Goal: Task Accomplishment & Management: Use online tool/utility

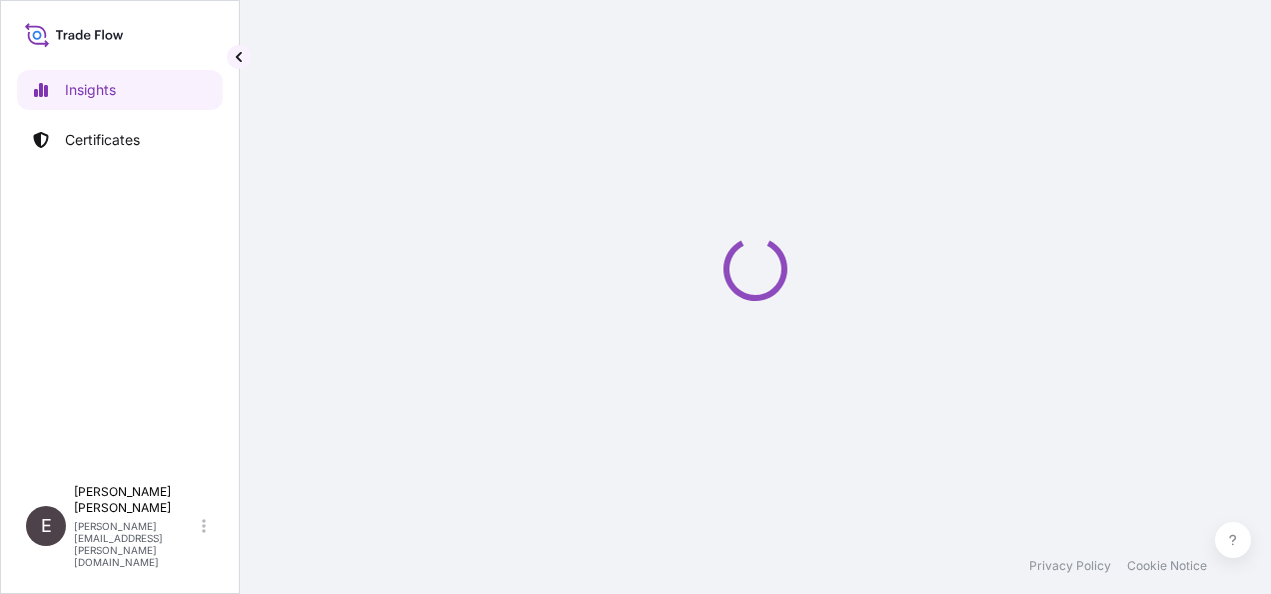
select select "2025"
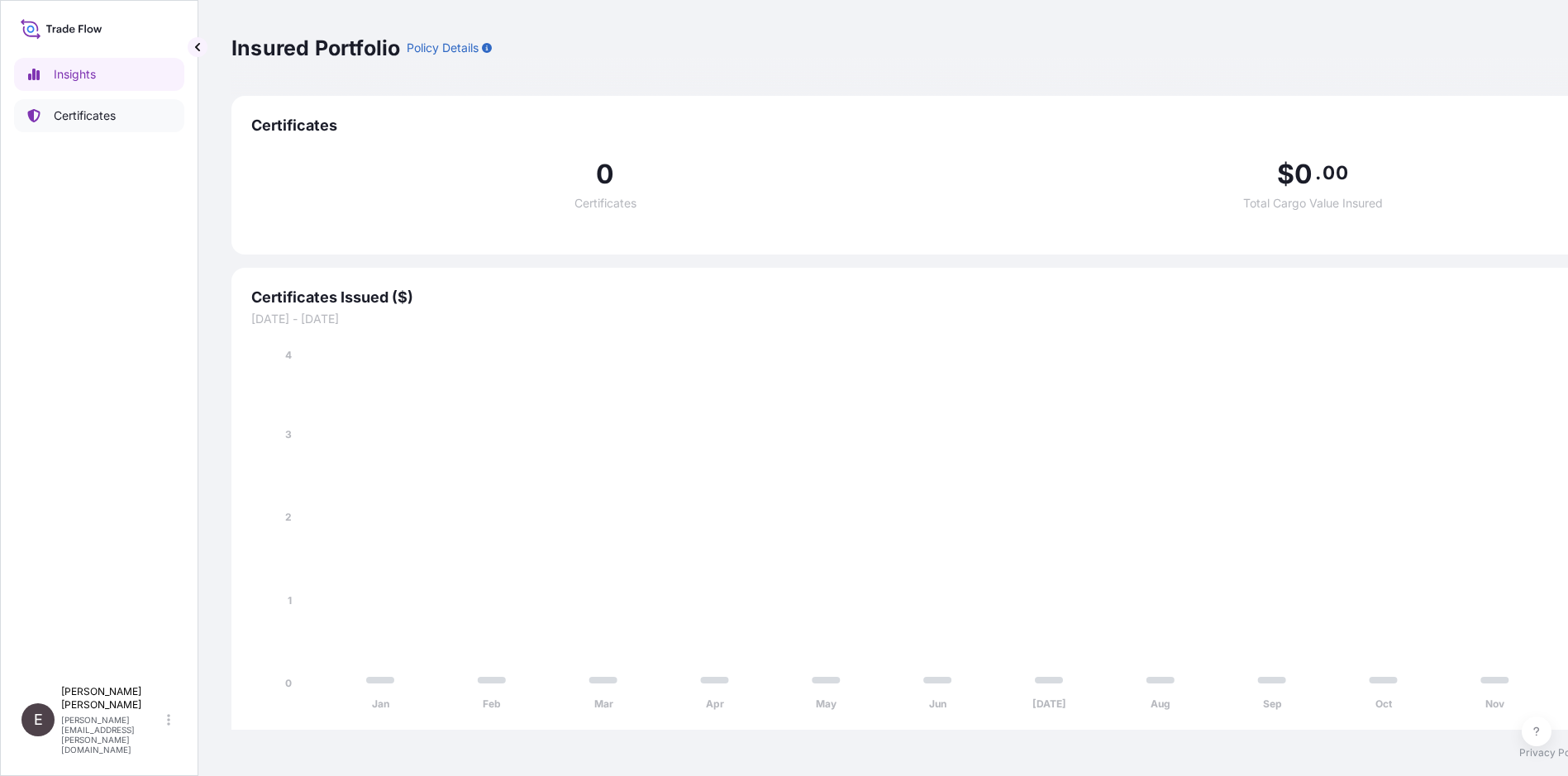
click at [79, 108] on p "Certificates" at bounding box center [84, 116] width 62 height 17
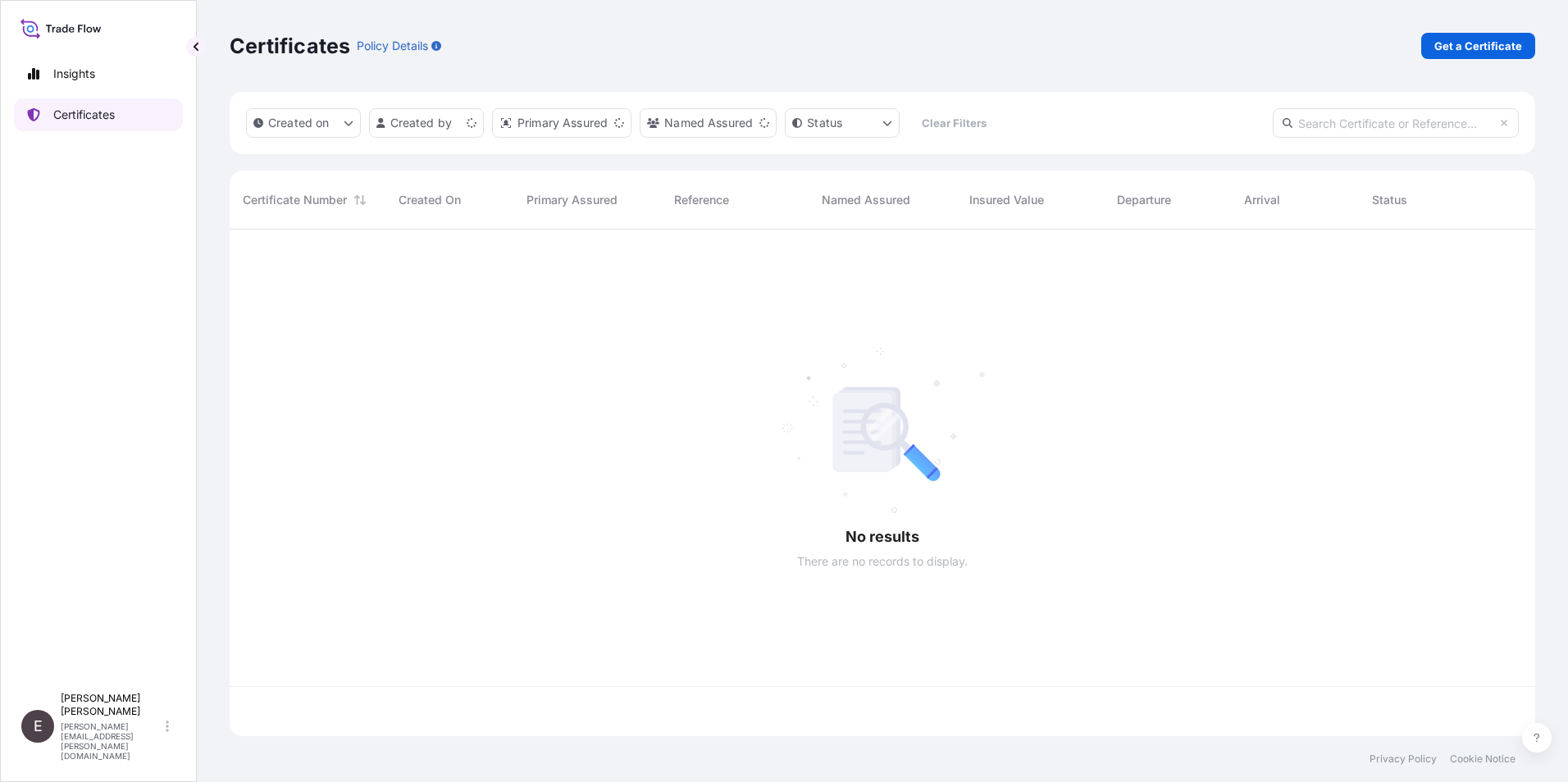
scroll to position [504, 1293]
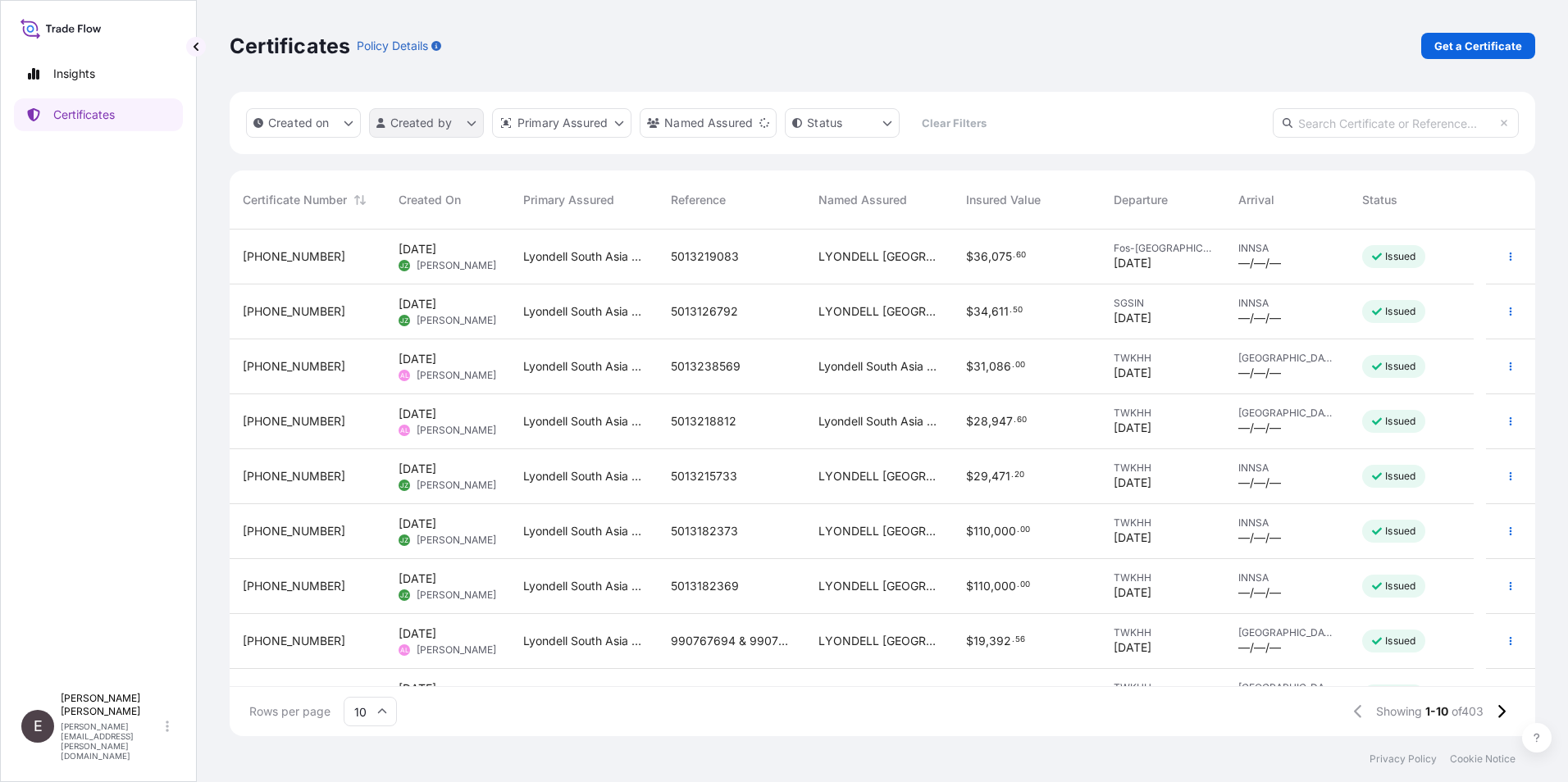
click at [414, 118] on html "Insights Certificates E [PERSON_NAME] [PERSON_NAME][EMAIL_ADDRESS][PERSON_NAME]…" at bounding box center [784, 391] width 1568 height 782
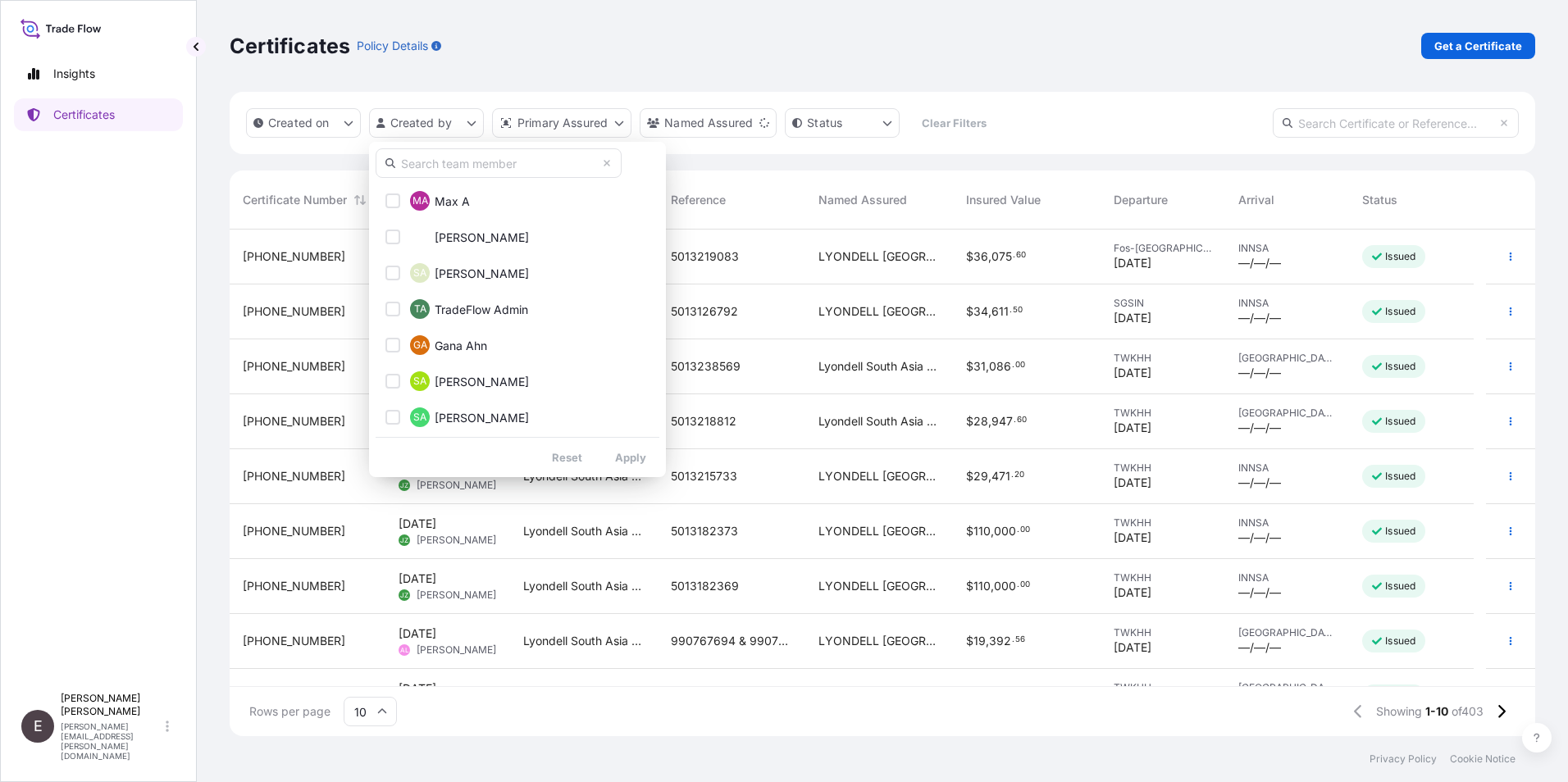
click at [445, 163] on input "text" at bounding box center [499, 163] width 246 height 30
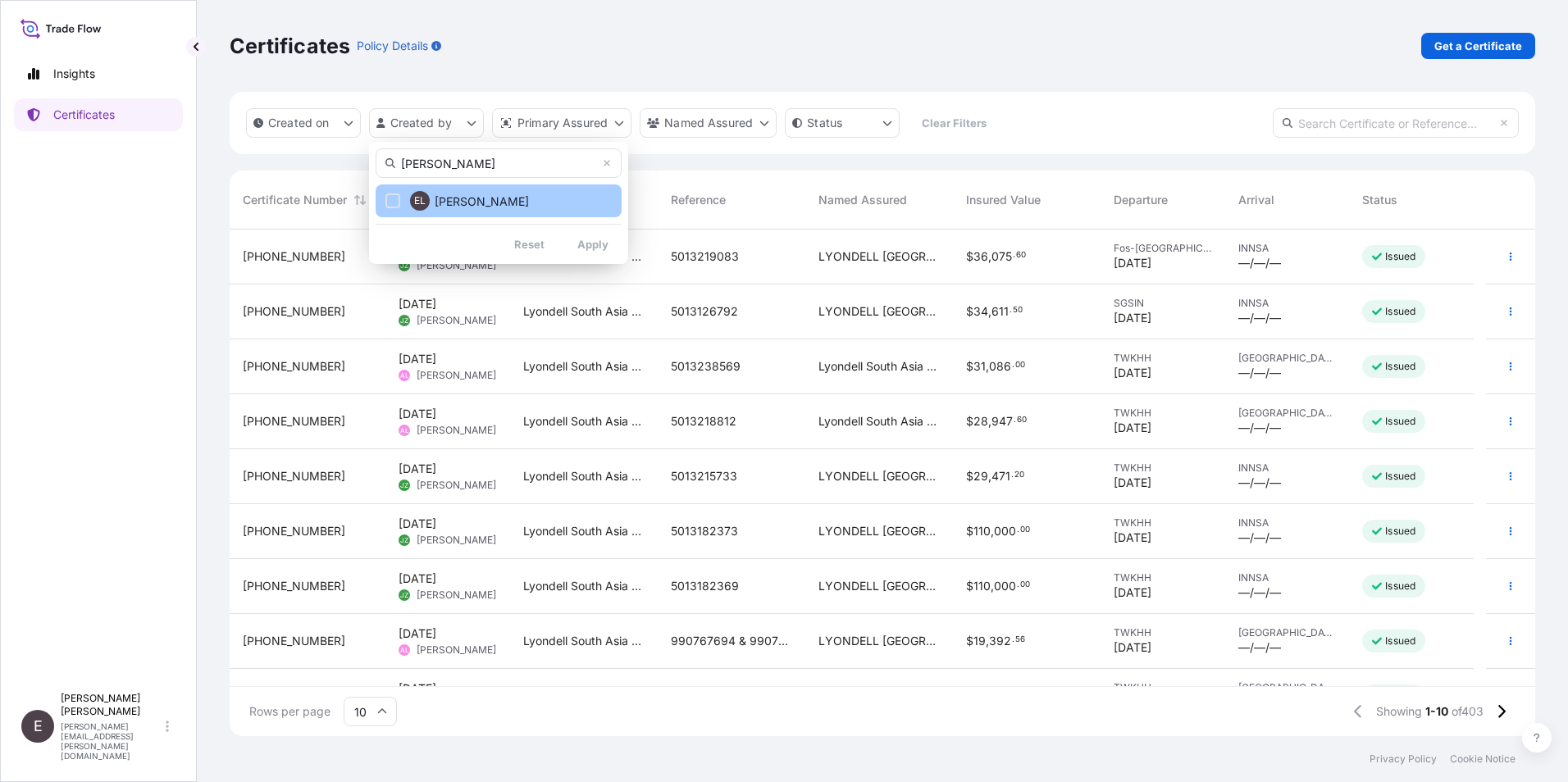
type input "[PERSON_NAME]"
click at [440, 203] on span "[PERSON_NAME]" at bounding box center [482, 202] width 94 height 16
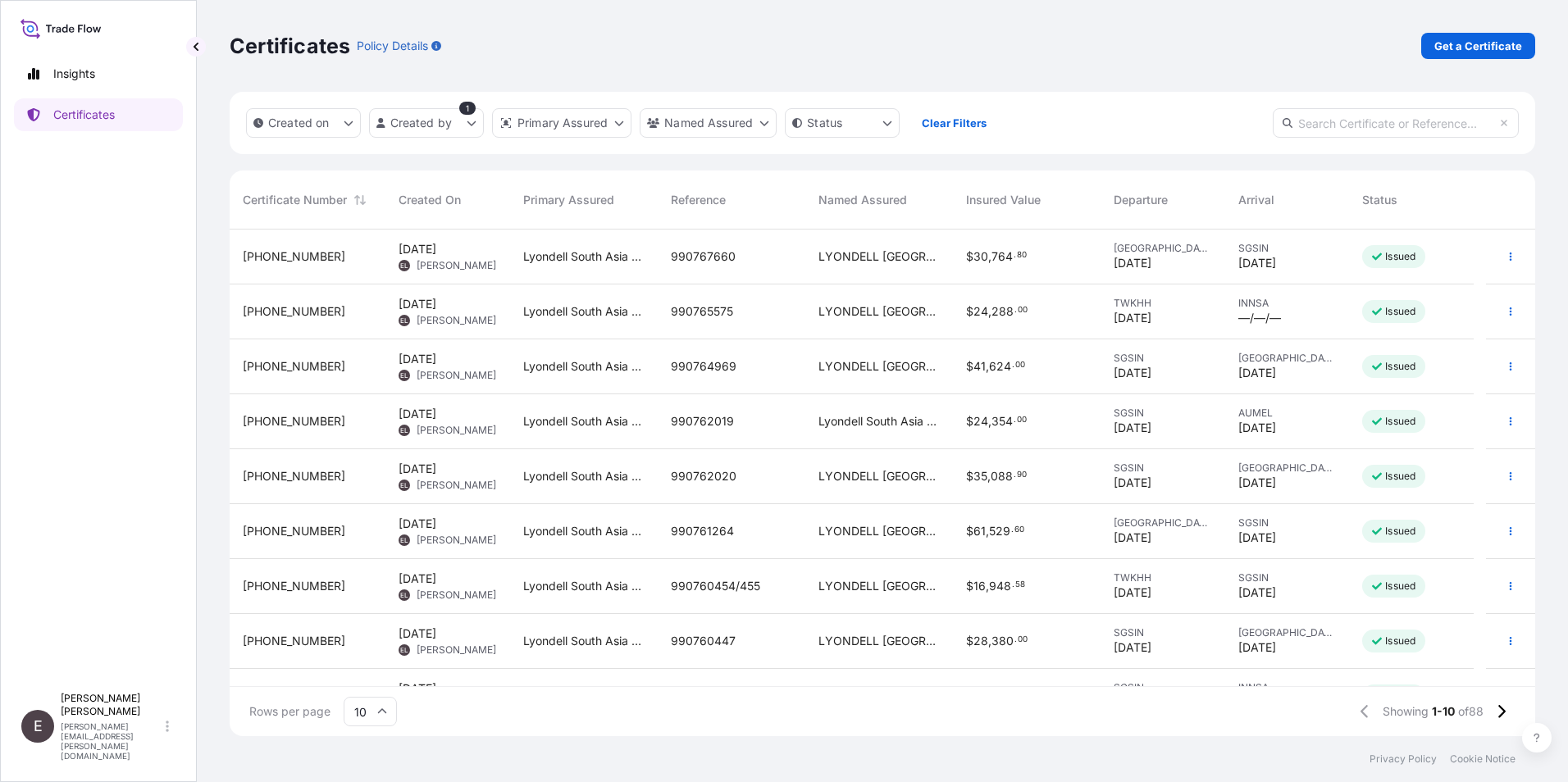
click at [385, 487] on input "10" at bounding box center [370, 712] width 53 height 30
click at [371, 487] on div "50" at bounding box center [370, 667] width 40 height 31
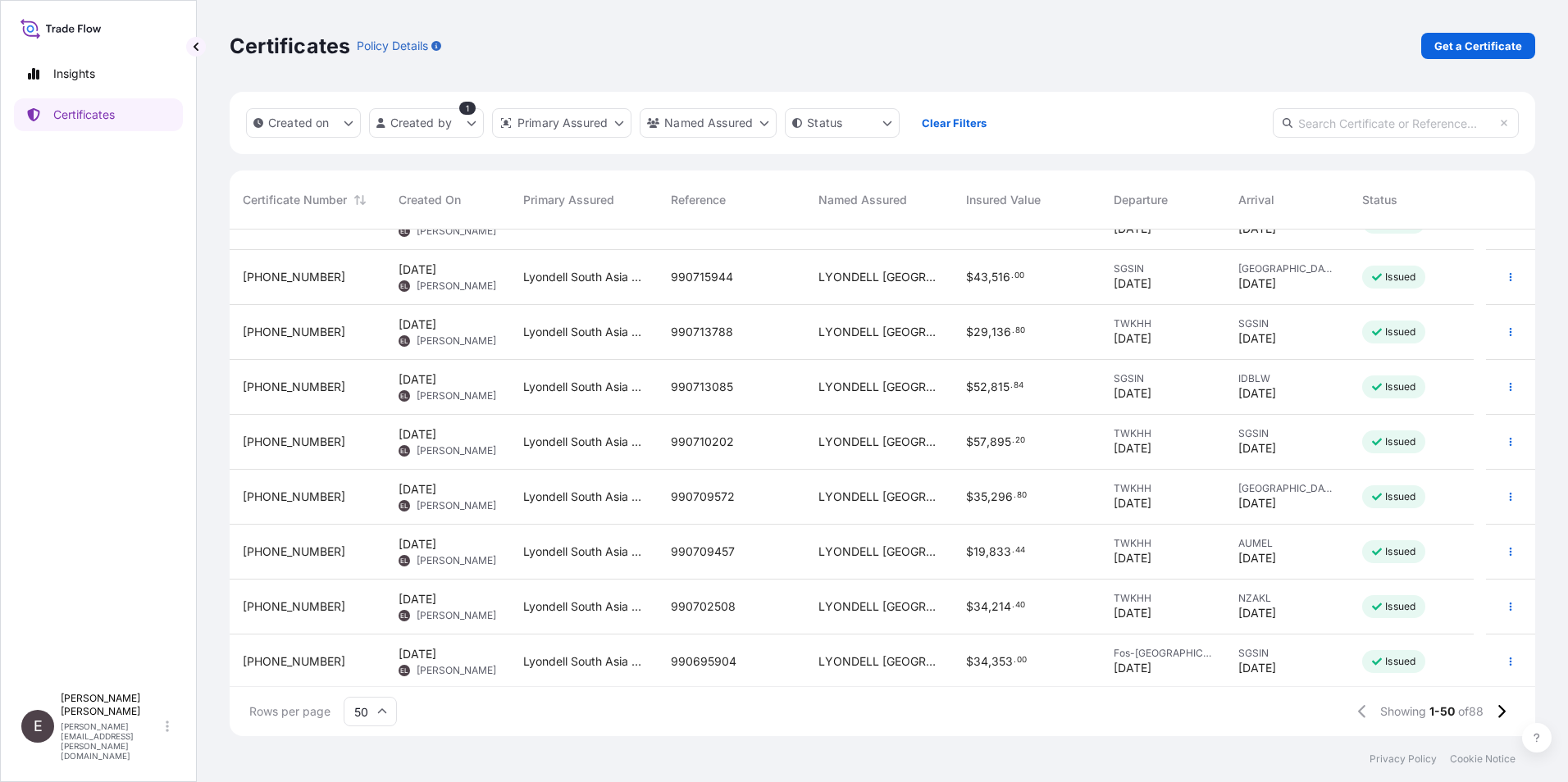
scroll to position [2133, 0]
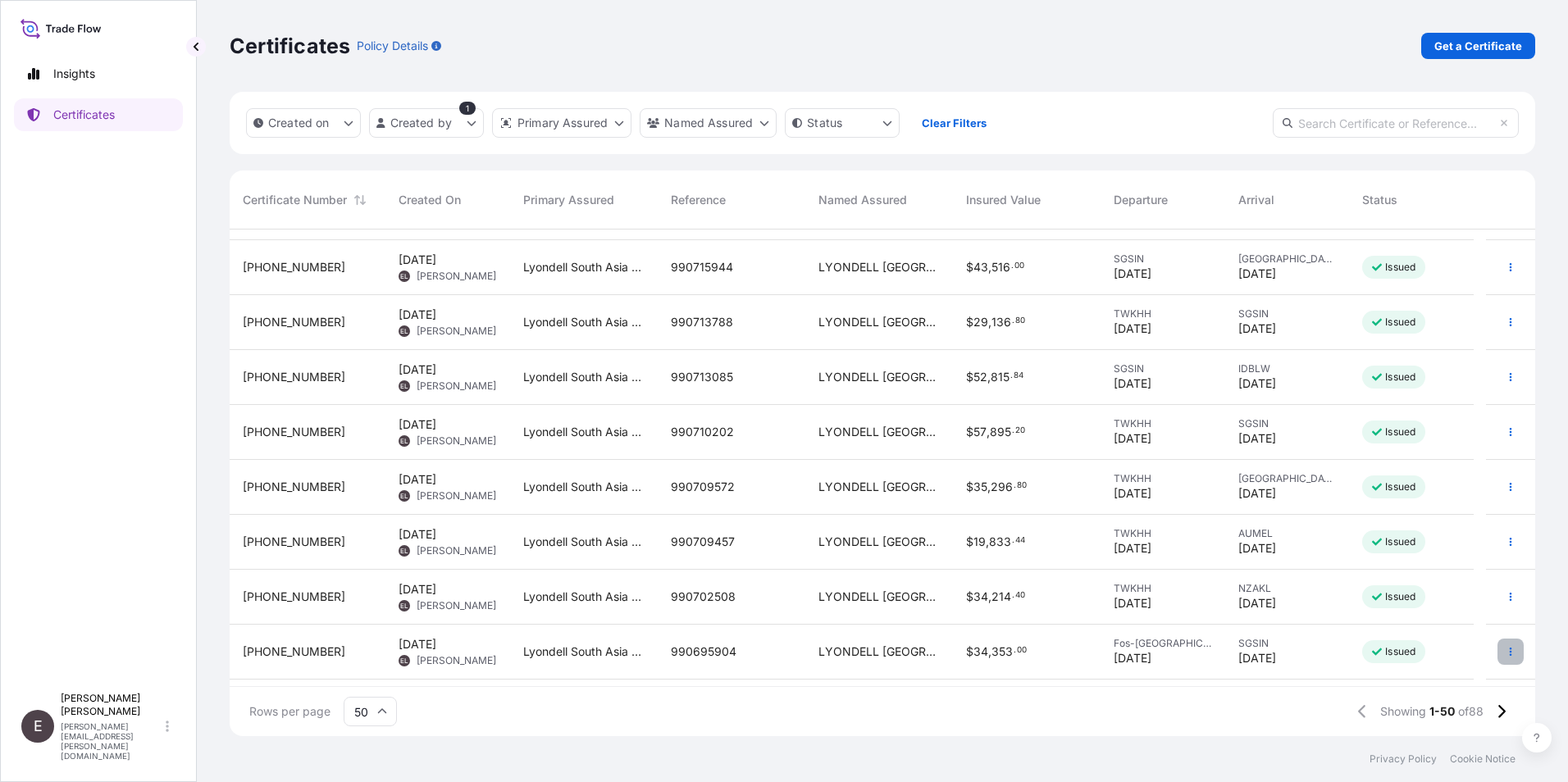
click at [1042, 487] on button "button" at bounding box center [1511, 652] width 26 height 26
click at [1042, 487] on p "Duplicate certificate" at bounding box center [1418, 656] width 108 height 16
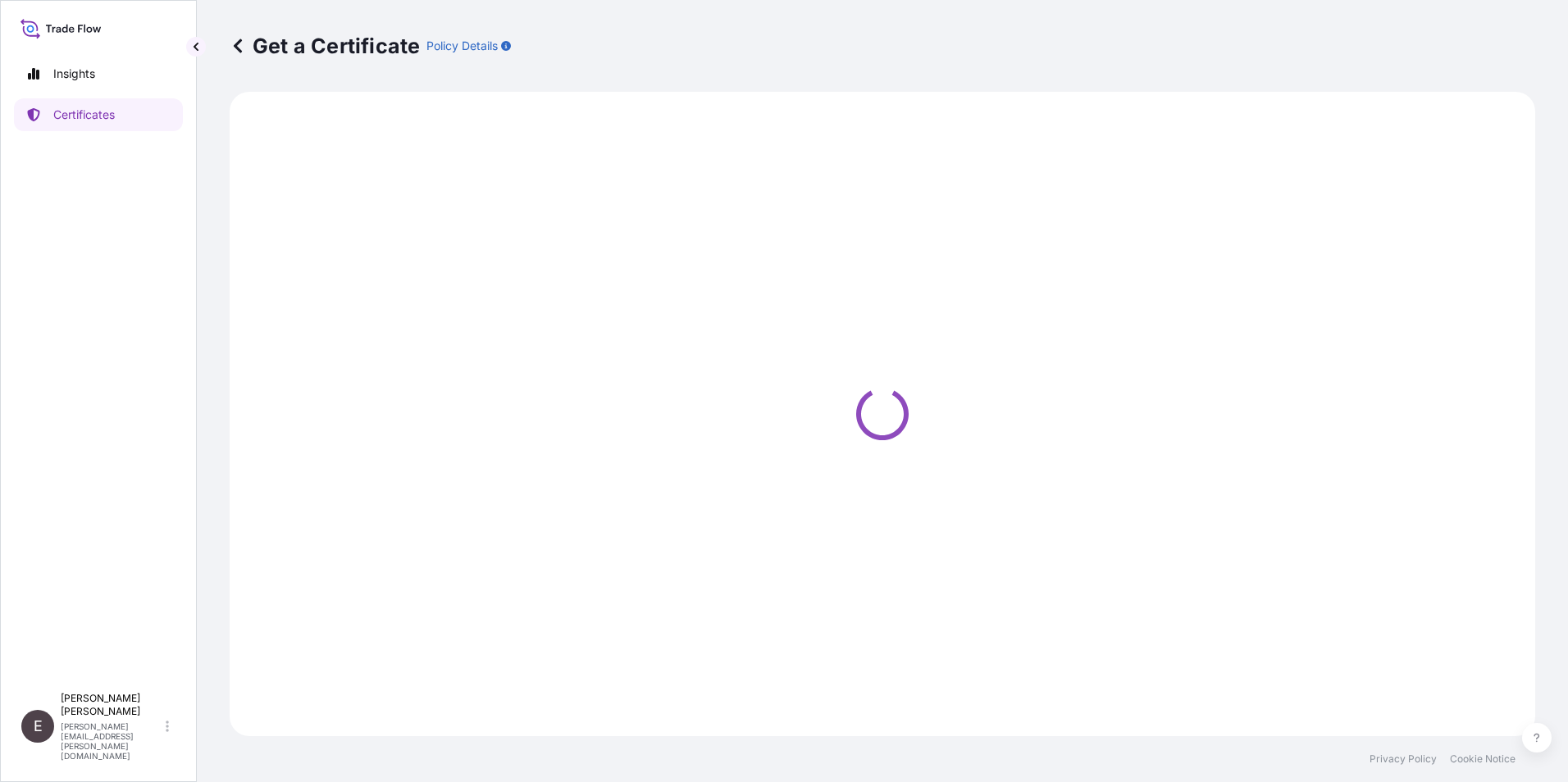
select select "Sea"
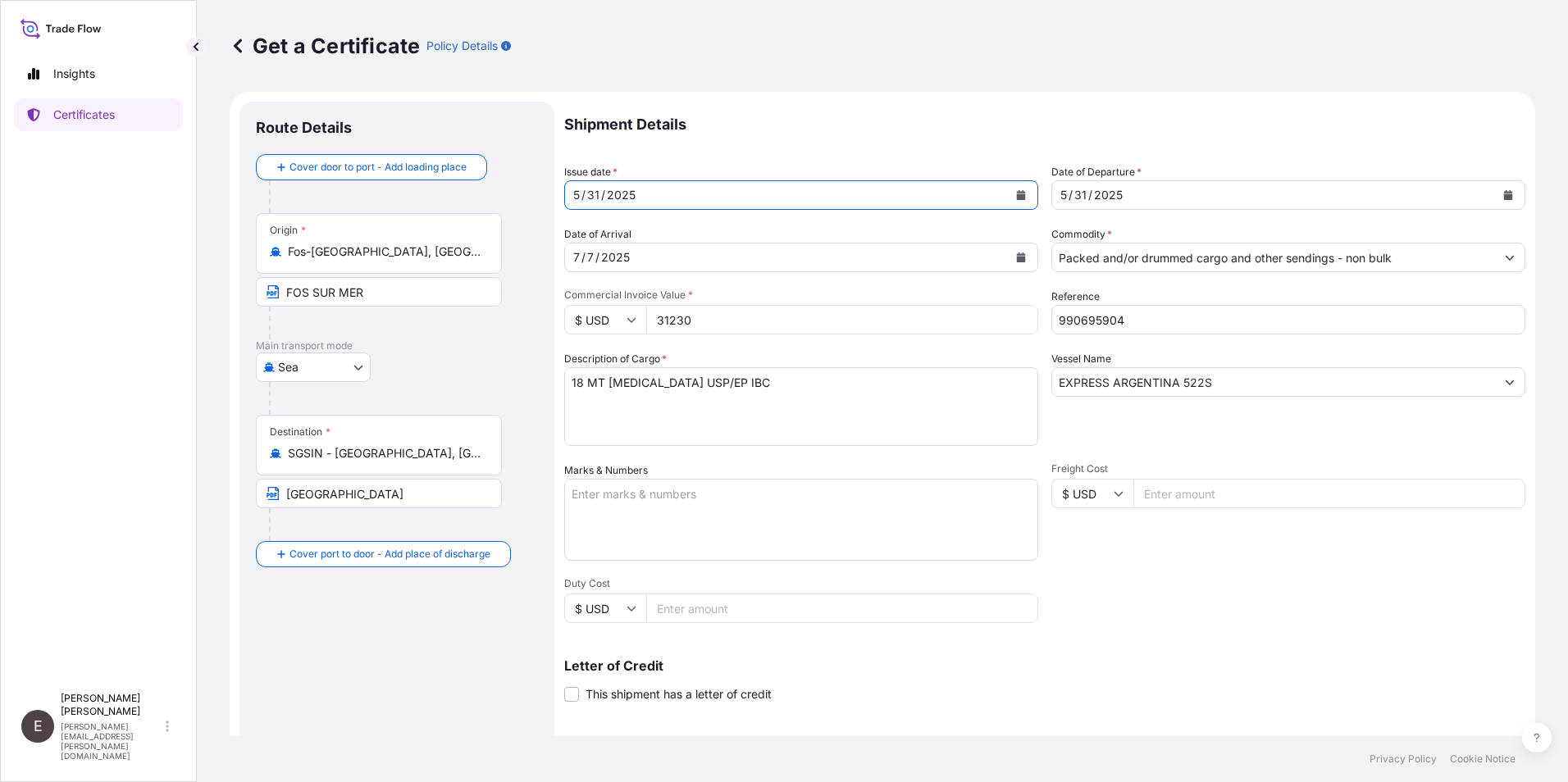
click at [1013, 200] on button "Calendar" at bounding box center [1021, 195] width 26 height 26
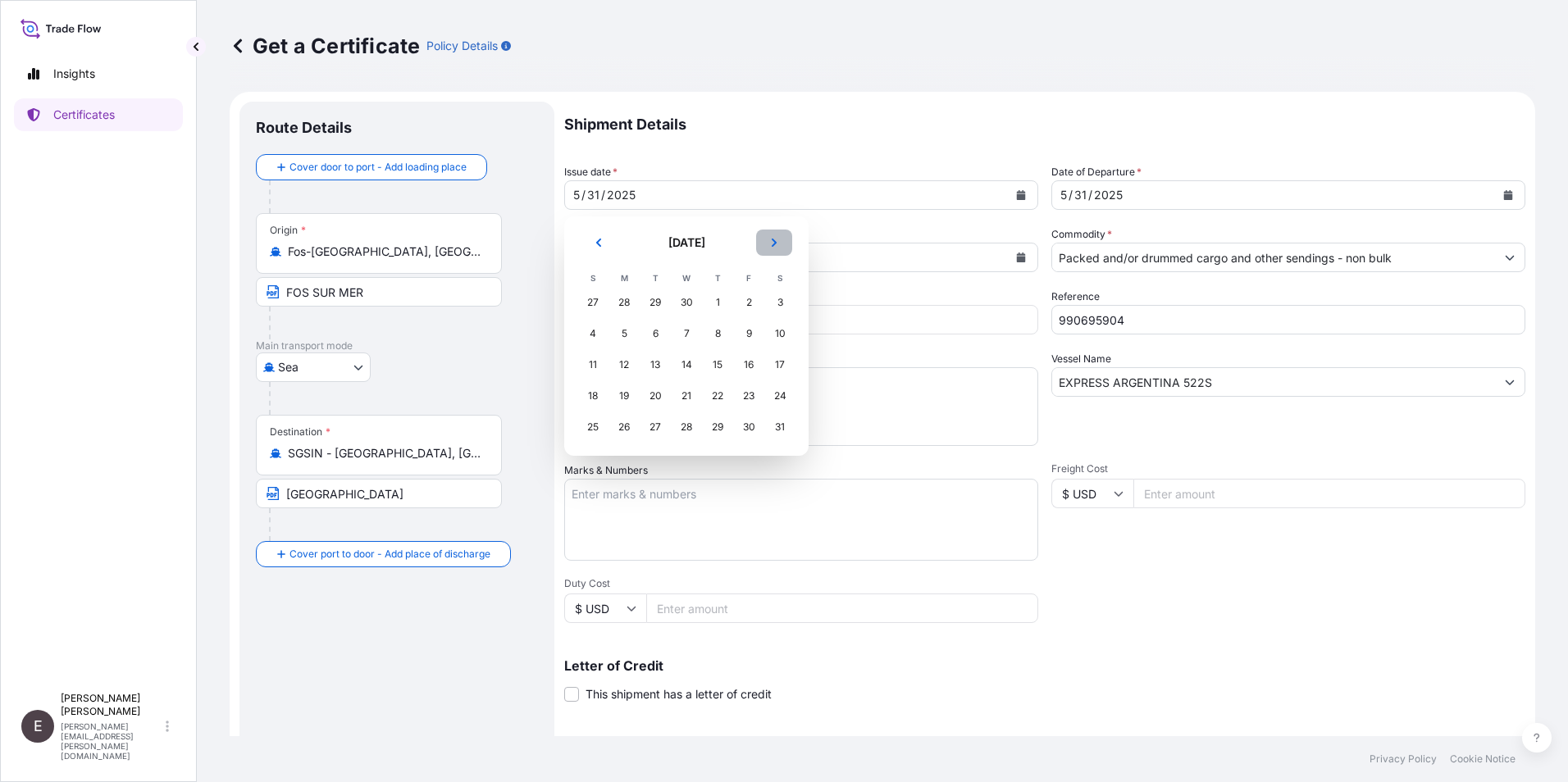
click at [769, 239] on button "Next" at bounding box center [775, 243] width 36 height 26
click at [769, 239] on icon "Next" at bounding box center [774, 243] width 10 height 10
click at [751, 392] on div "22" at bounding box center [749, 396] width 30 height 30
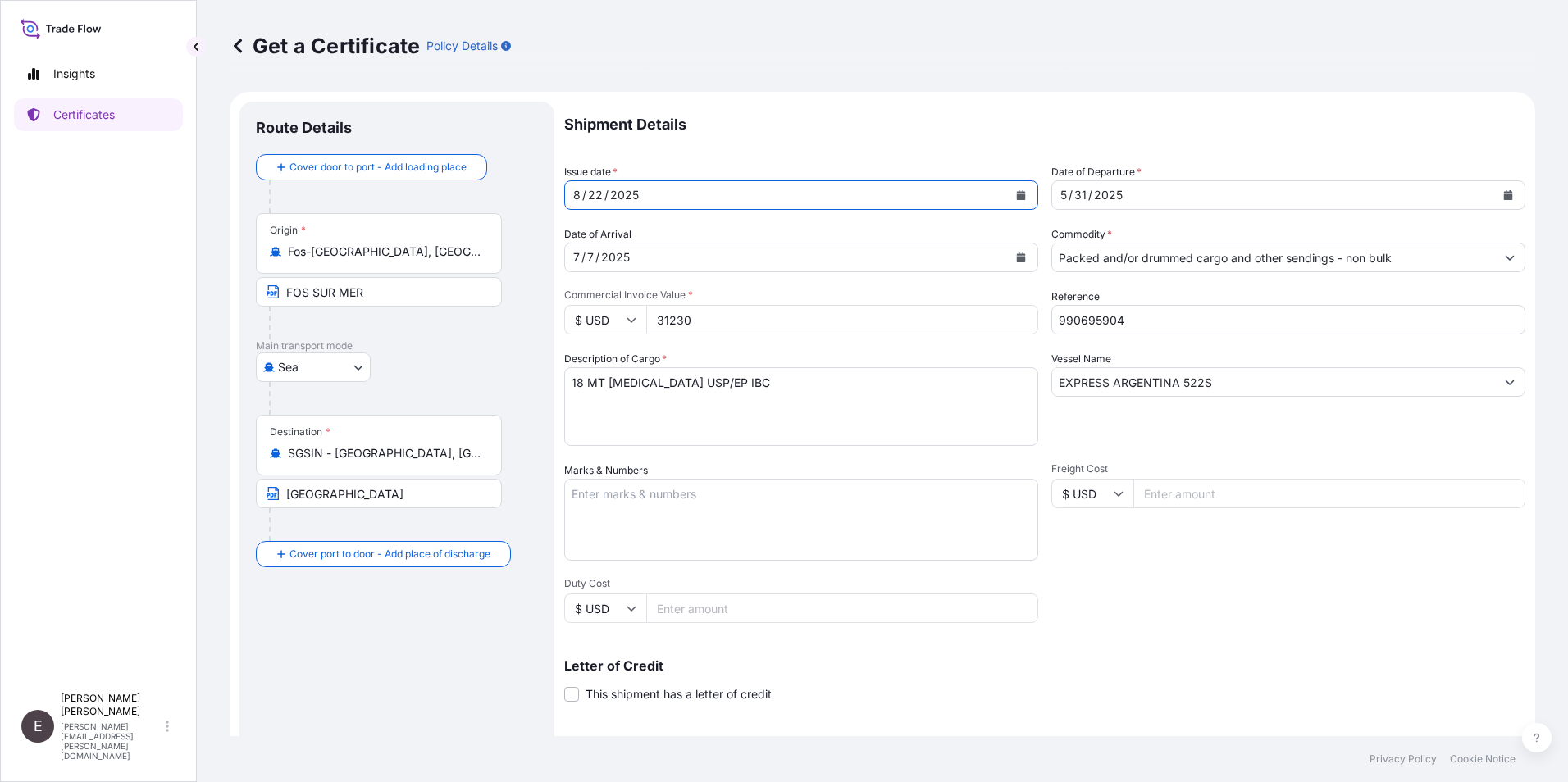
click at [1042, 189] on button "Calendar" at bounding box center [1508, 195] width 26 height 26
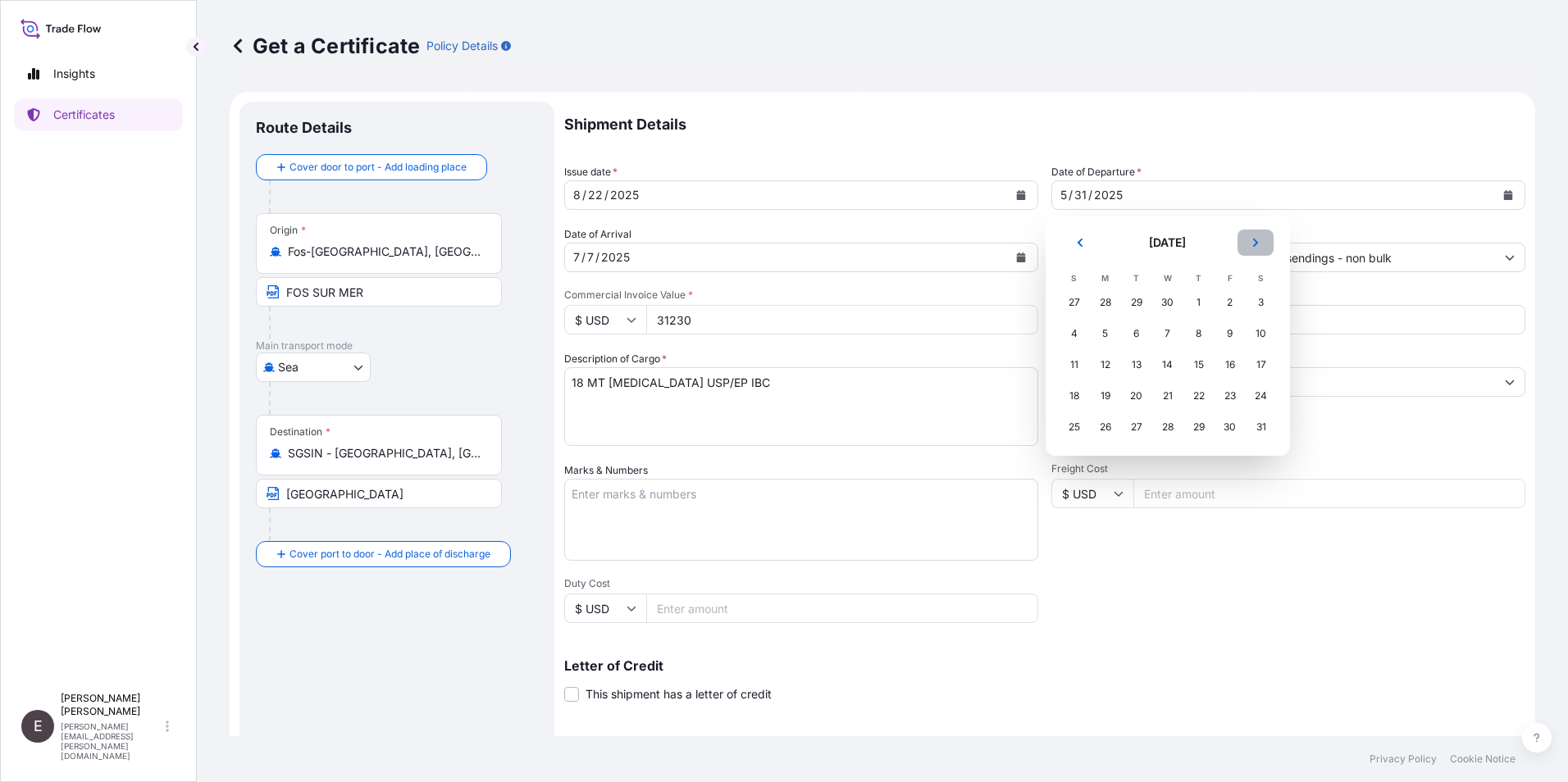
click at [1042, 239] on icon "Next" at bounding box center [1255, 243] width 10 height 10
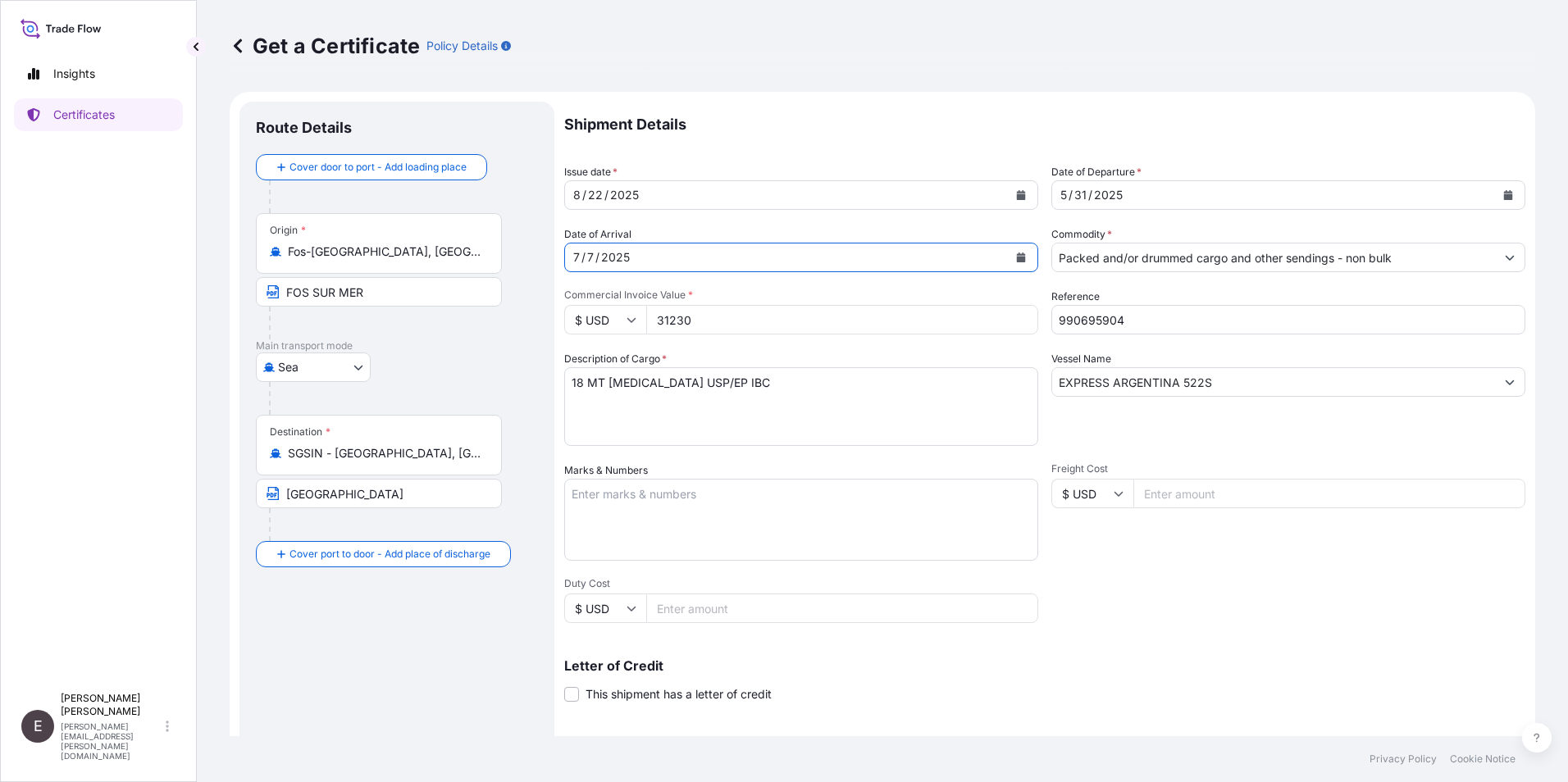
click at [1008, 258] on button "Calendar" at bounding box center [1021, 258] width 26 height 26
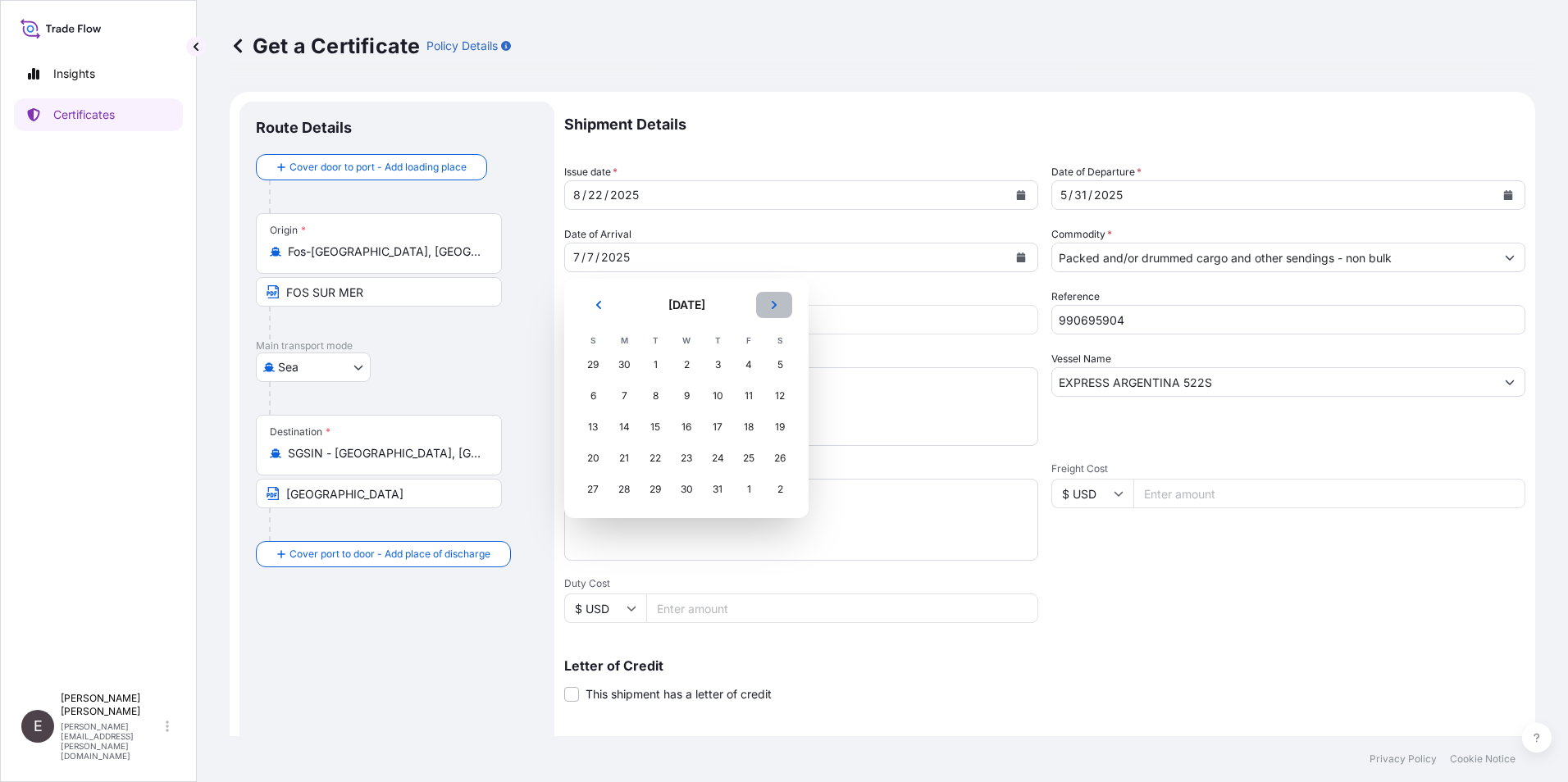
click at [779, 301] on button "Next" at bounding box center [775, 305] width 36 height 26
click at [601, 307] on icon "Previous" at bounding box center [599, 305] width 10 height 10
click at [622, 487] on div "29" at bounding box center [624, 490] width 30 height 30
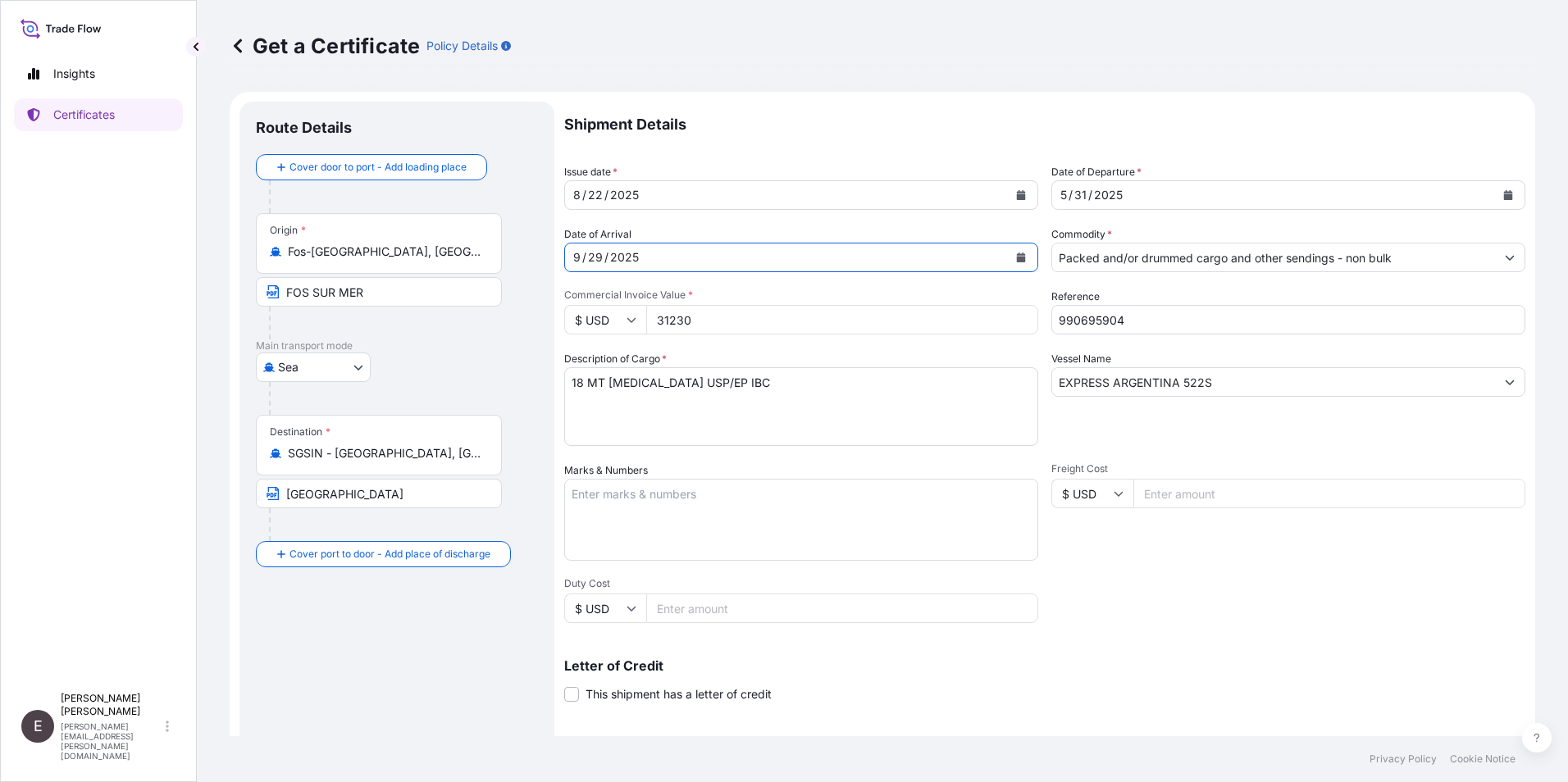
click at [1042, 195] on icon "Calendar" at bounding box center [1508, 195] width 9 height 10
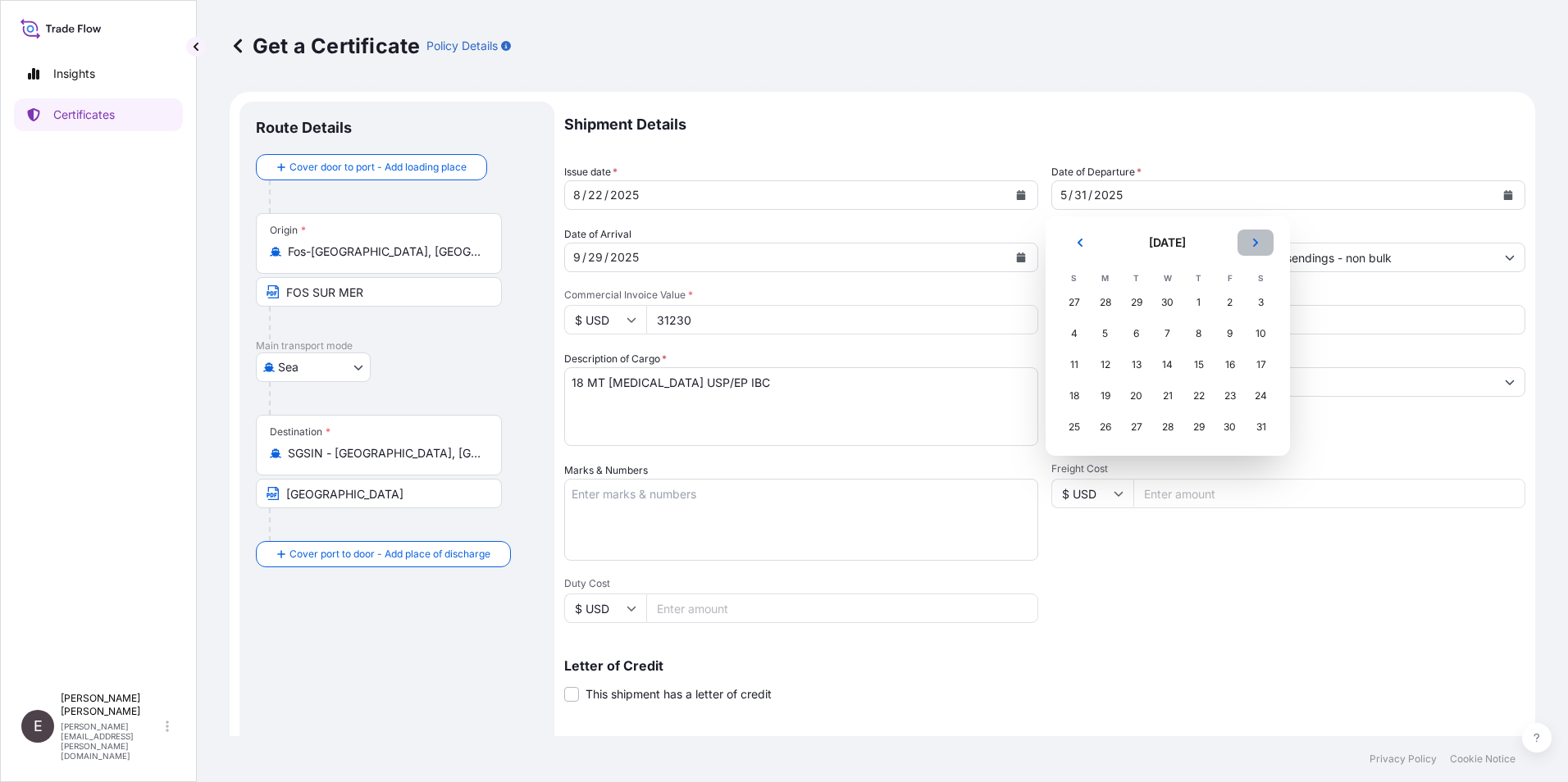
click at [1042, 248] on button "Next" at bounding box center [1255, 243] width 36 height 26
click at [1042, 396] on div "22" at bounding box center [1230, 396] width 30 height 30
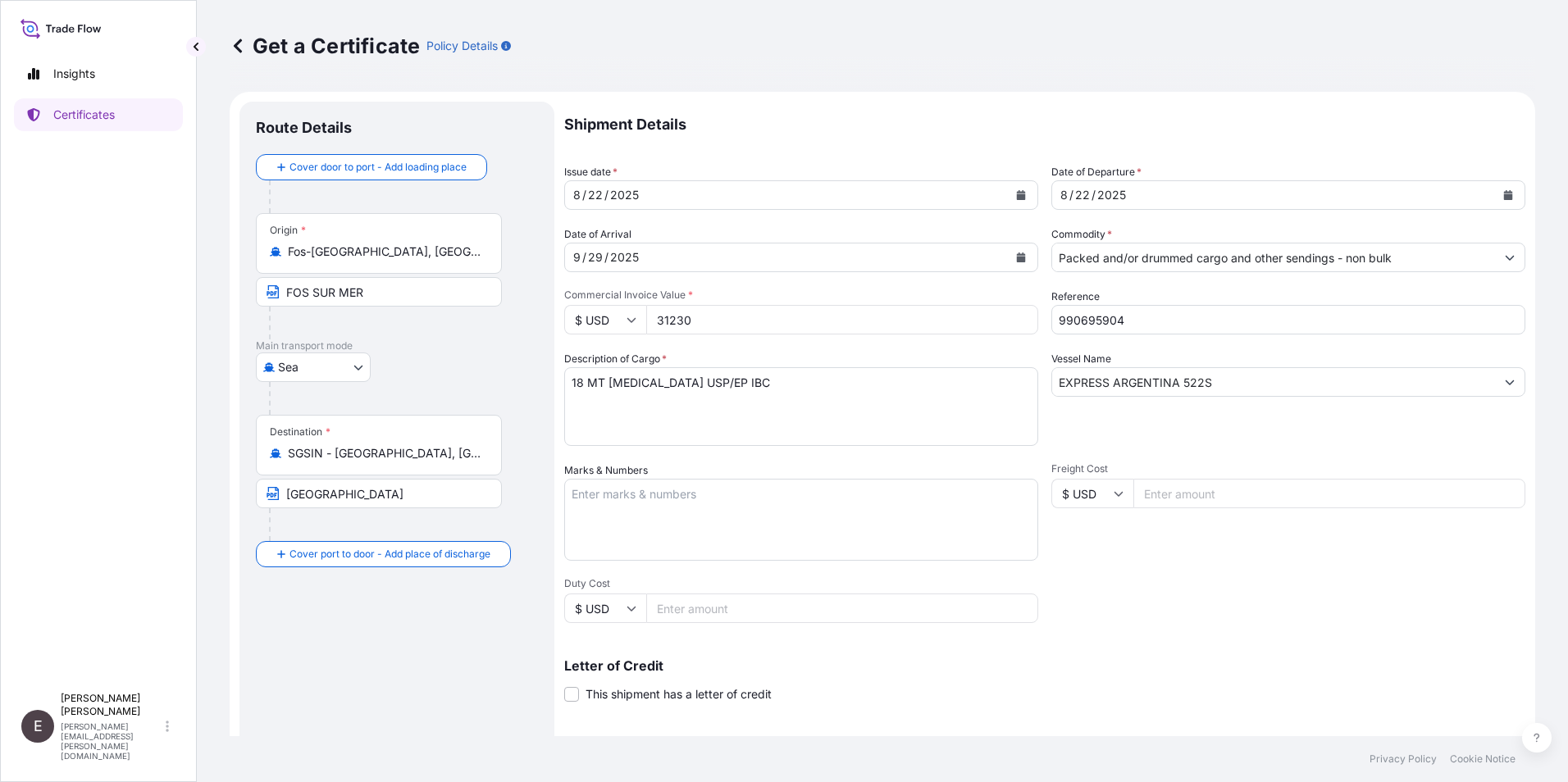
drag, startPoint x: 728, startPoint y: 323, endPoint x: 446, endPoint y: 268, distance: 287.3
click at [437, 299] on form "Route Details Cover door to port - Add loading place Place of loading Road / [G…" at bounding box center [882, 515] width 1305 height 847
type input "32742.00"
click at [1042, 316] on input "990695904" at bounding box center [1288, 320] width 474 height 30
drag, startPoint x: 1204, startPoint y: 384, endPoint x: 768, endPoint y: 384, distance: 436.0
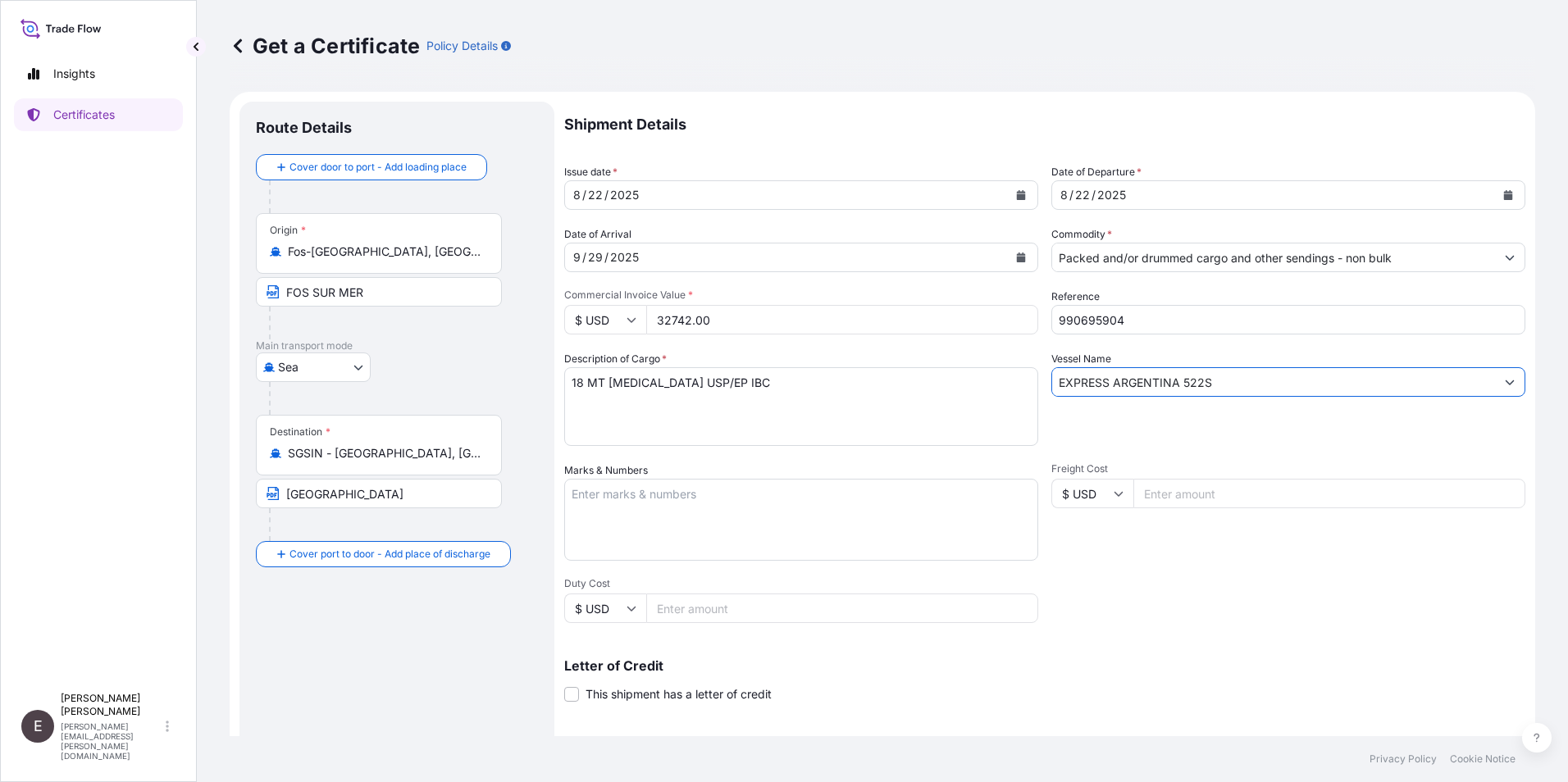
click at [769, 384] on div "Shipment Details Issue date * [DATE] Date of Departure * [DATE] Date of Arrival…" at bounding box center [1045, 492] width 961 height 781
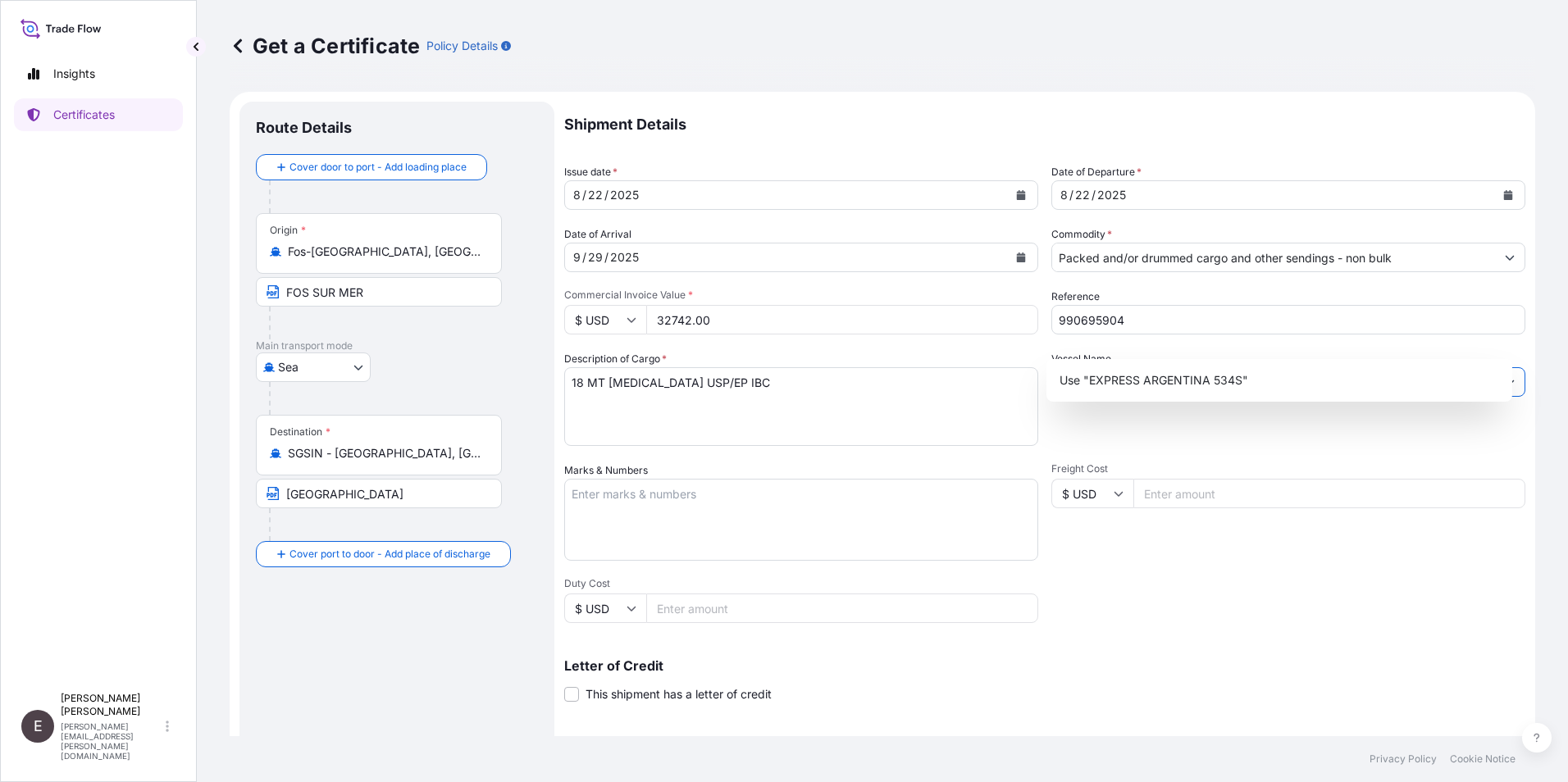
scroll to position [203, 0]
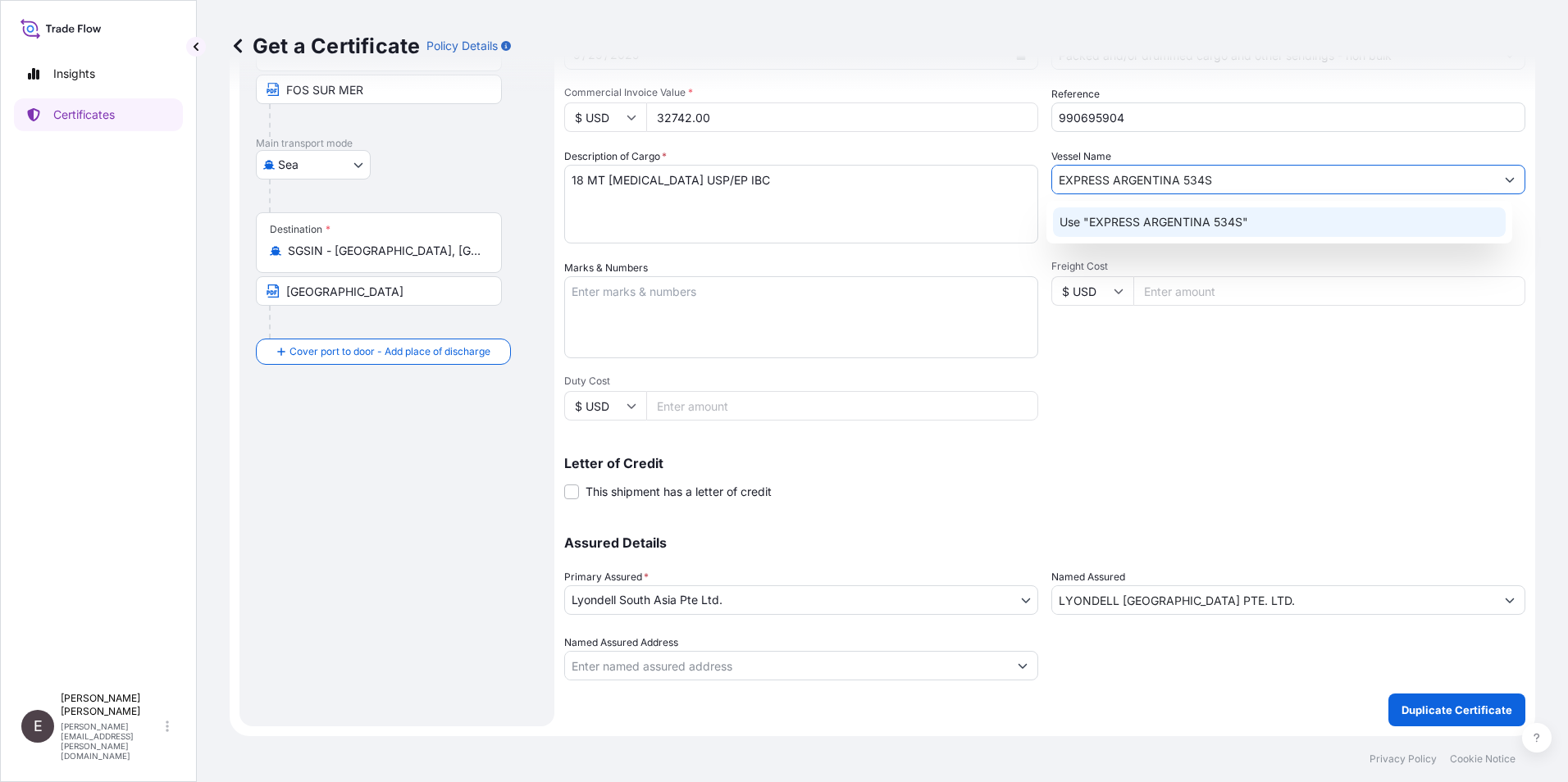
click at [1042, 226] on p "Use "EXPRESS ARGENTINA 534S"" at bounding box center [1154, 222] width 189 height 16
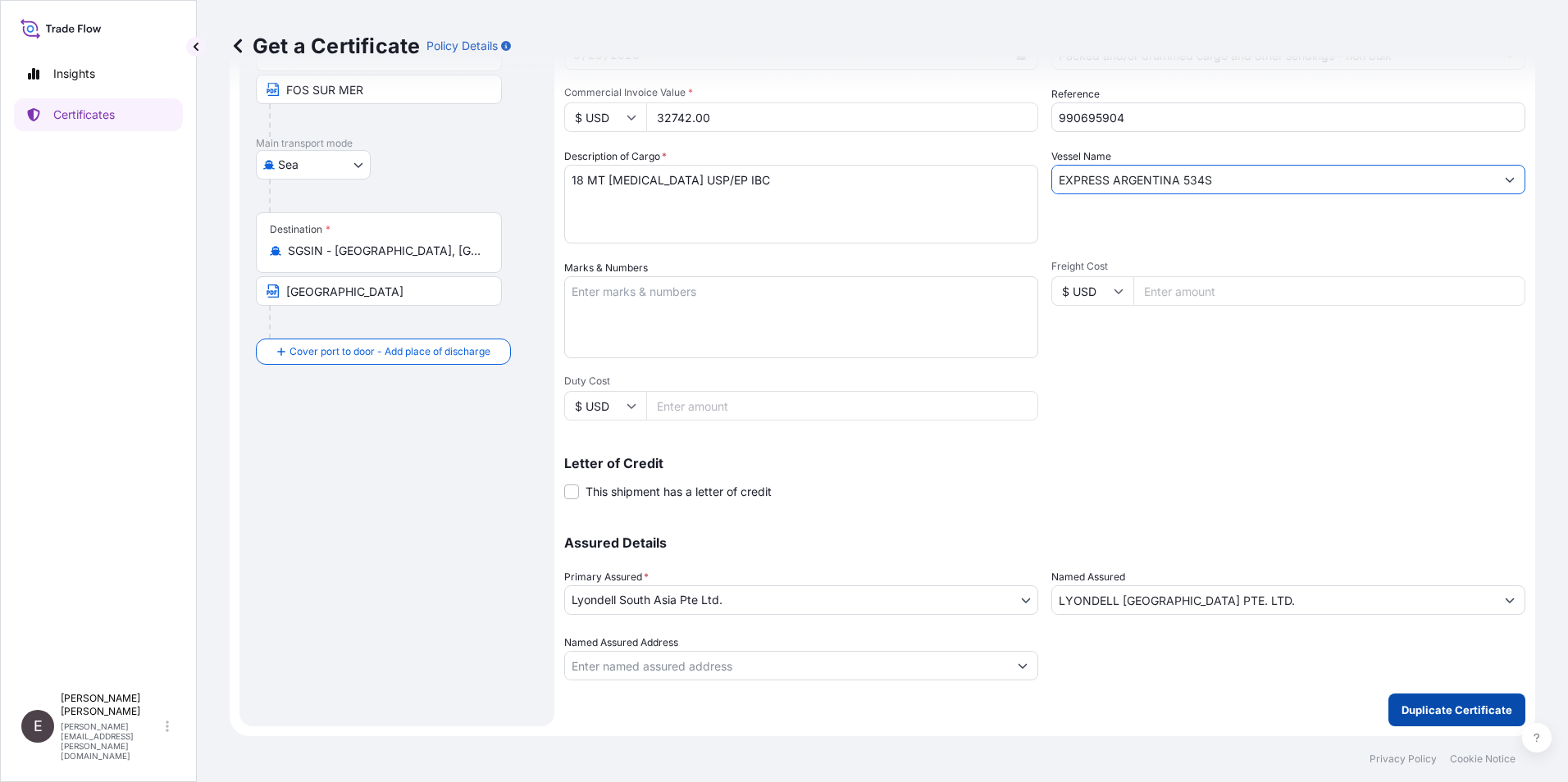
type input "EXPRESS ARGENTINA 534S"
click at [1042, 487] on p "Duplicate Certificate" at bounding box center [1456, 711] width 111 height 16
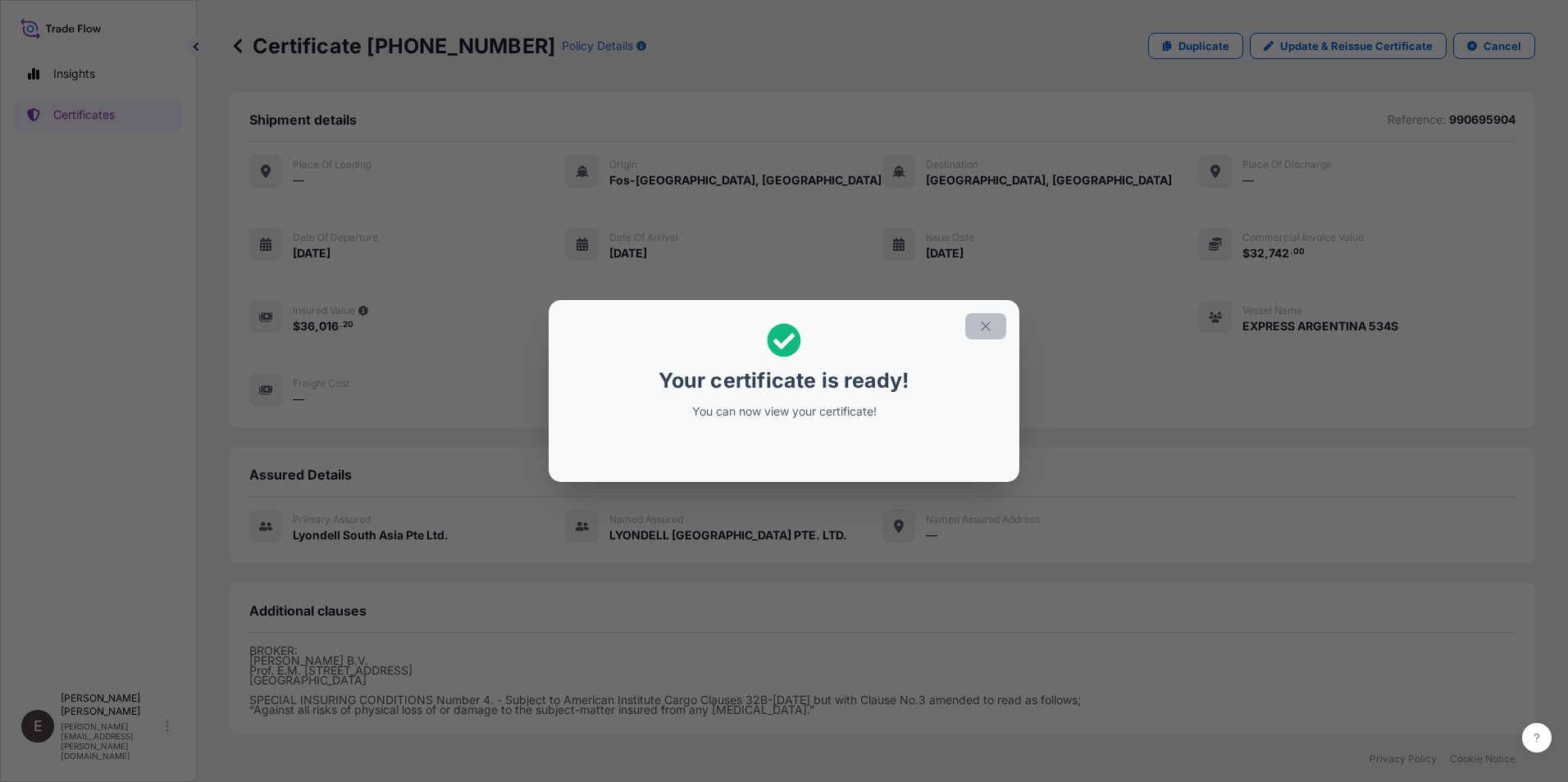
click at [985, 323] on icon "button" at bounding box center [985, 327] width 15 height 15
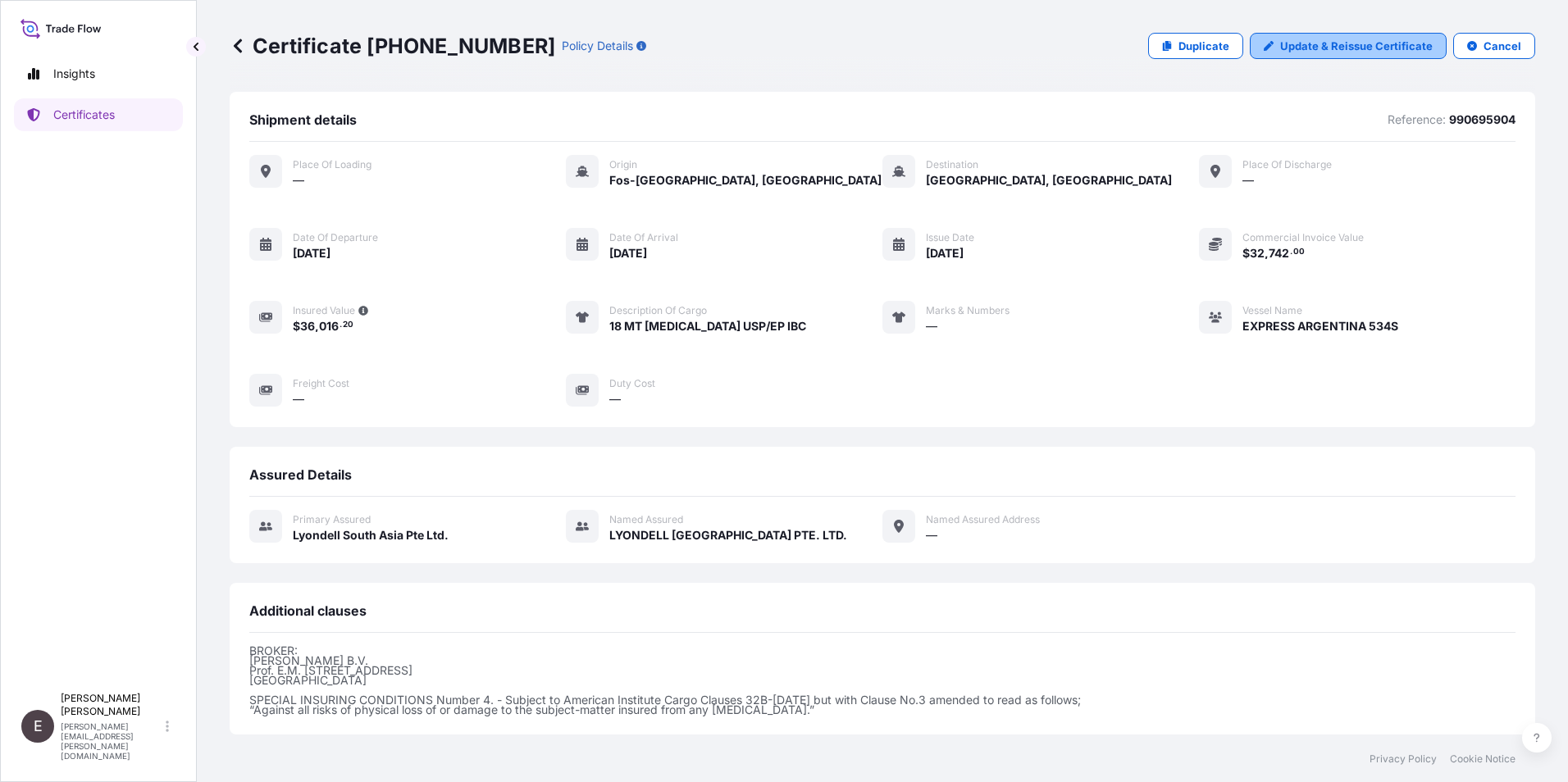
click at [1042, 38] on link "Update & Reissue Certificate" at bounding box center [1348, 46] width 197 height 26
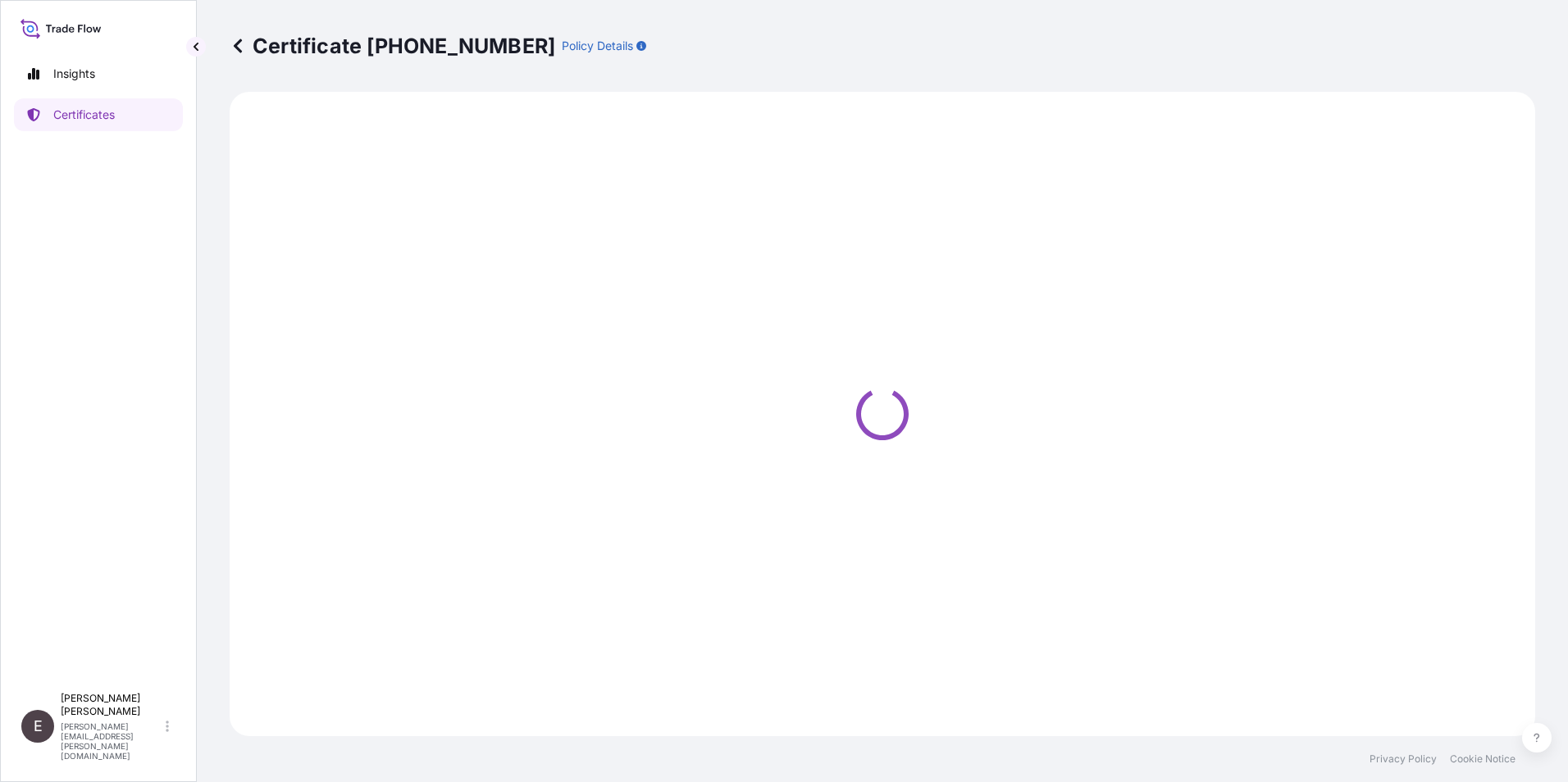
select select "Sea"
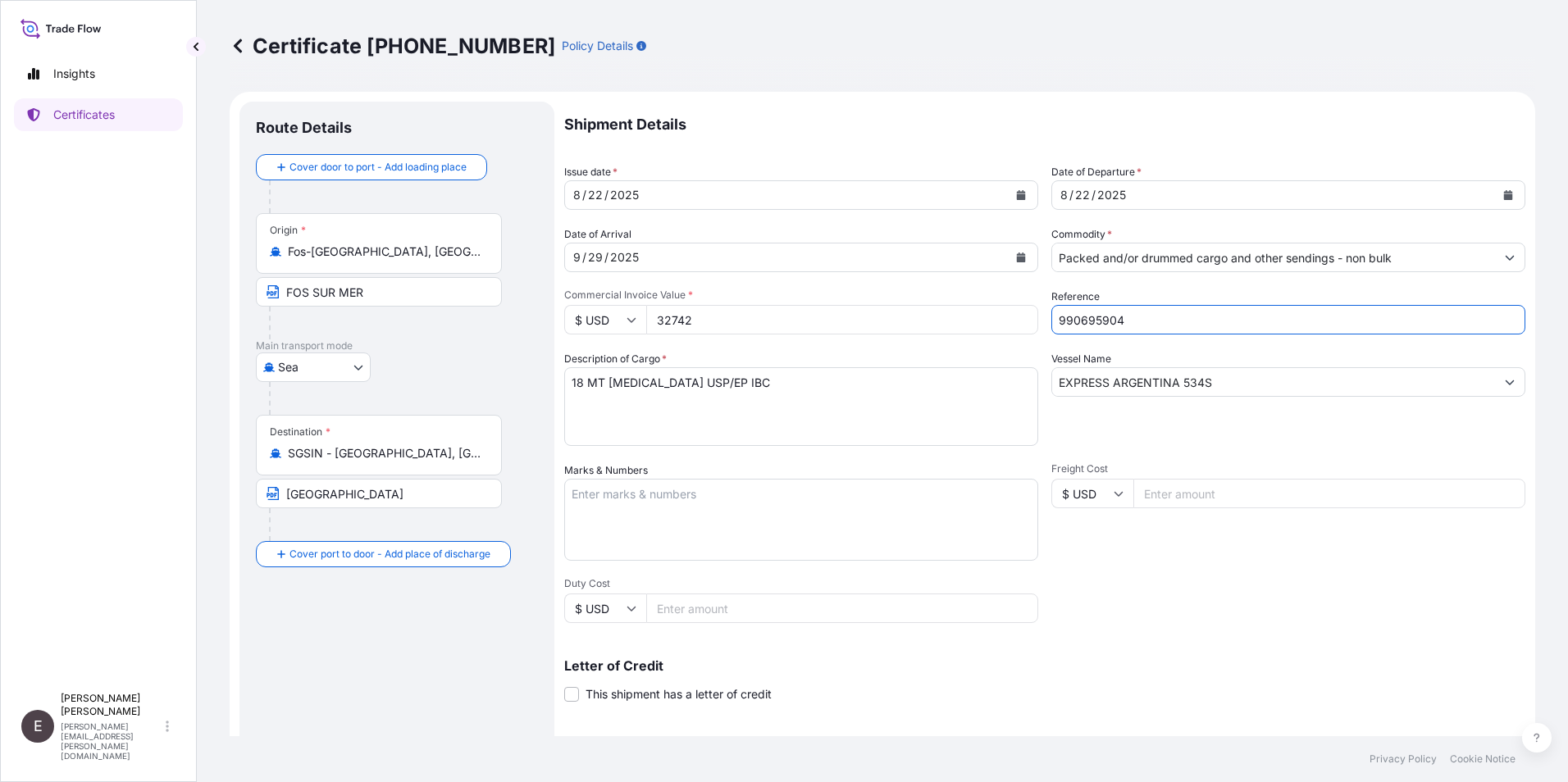
click at [1042, 327] on input "990695904" at bounding box center [1288, 320] width 474 height 30
drag, startPoint x: 1075, startPoint y: 320, endPoint x: 1454, endPoint y: 354, distance: 380.5
click at [1042, 354] on div "Shipment Details Issue date * [DATE] Date of Departure * [DATE] Date of Arrival…" at bounding box center [1045, 492] width 961 height 781
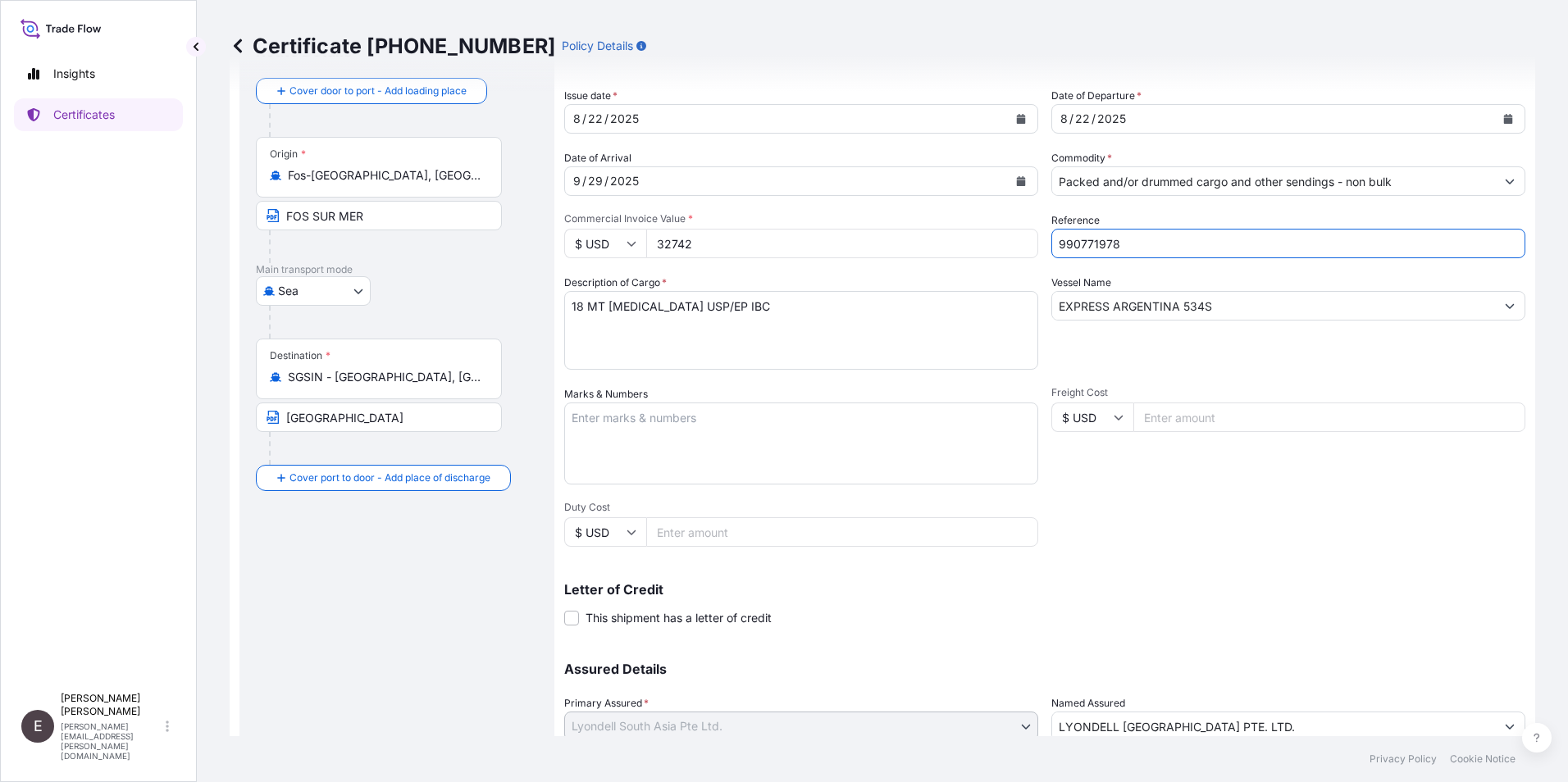
scroll to position [203, 0]
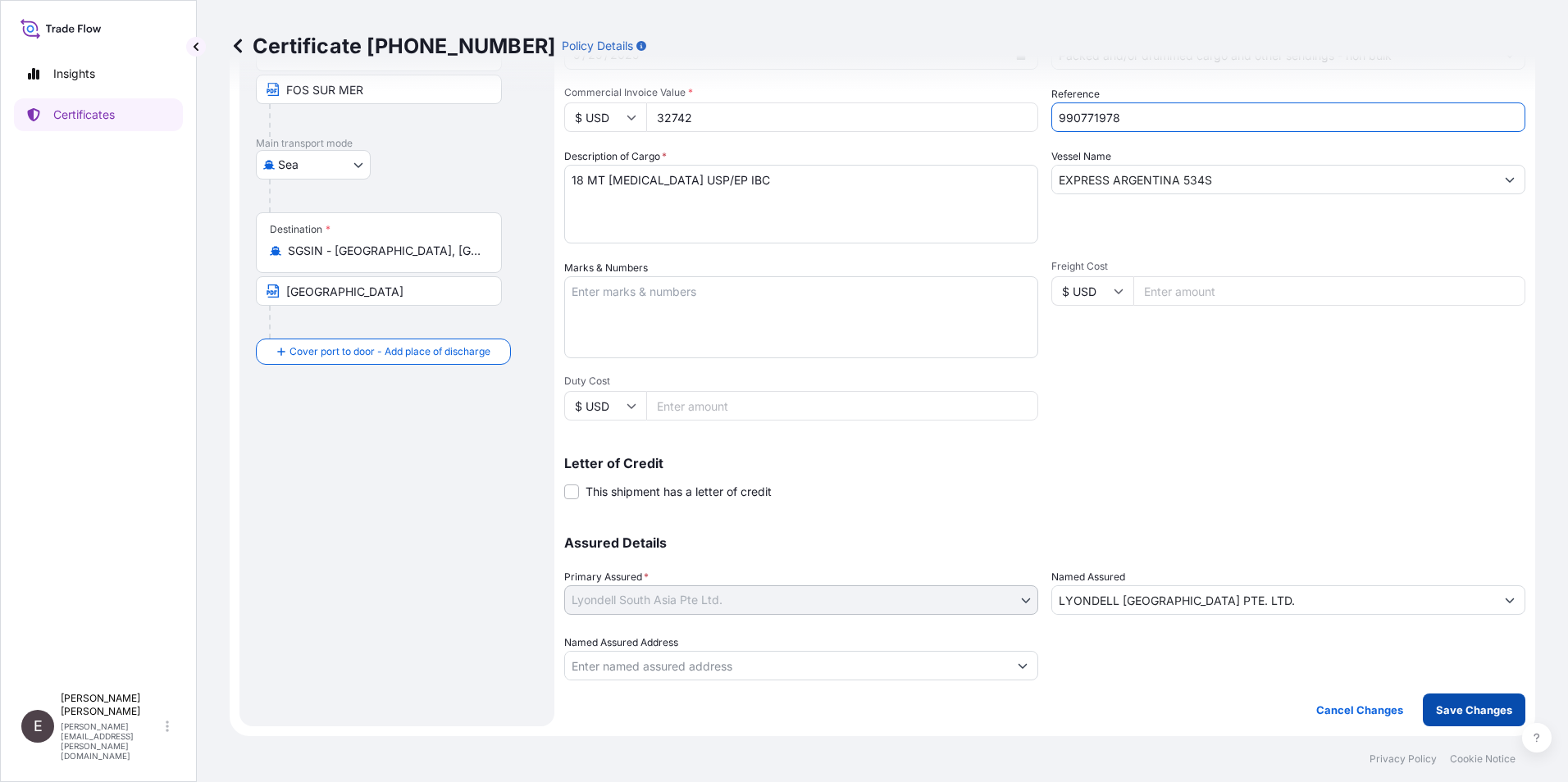
type input "990771978"
click at [1042, 487] on p "Save Changes" at bounding box center [1474, 711] width 76 height 16
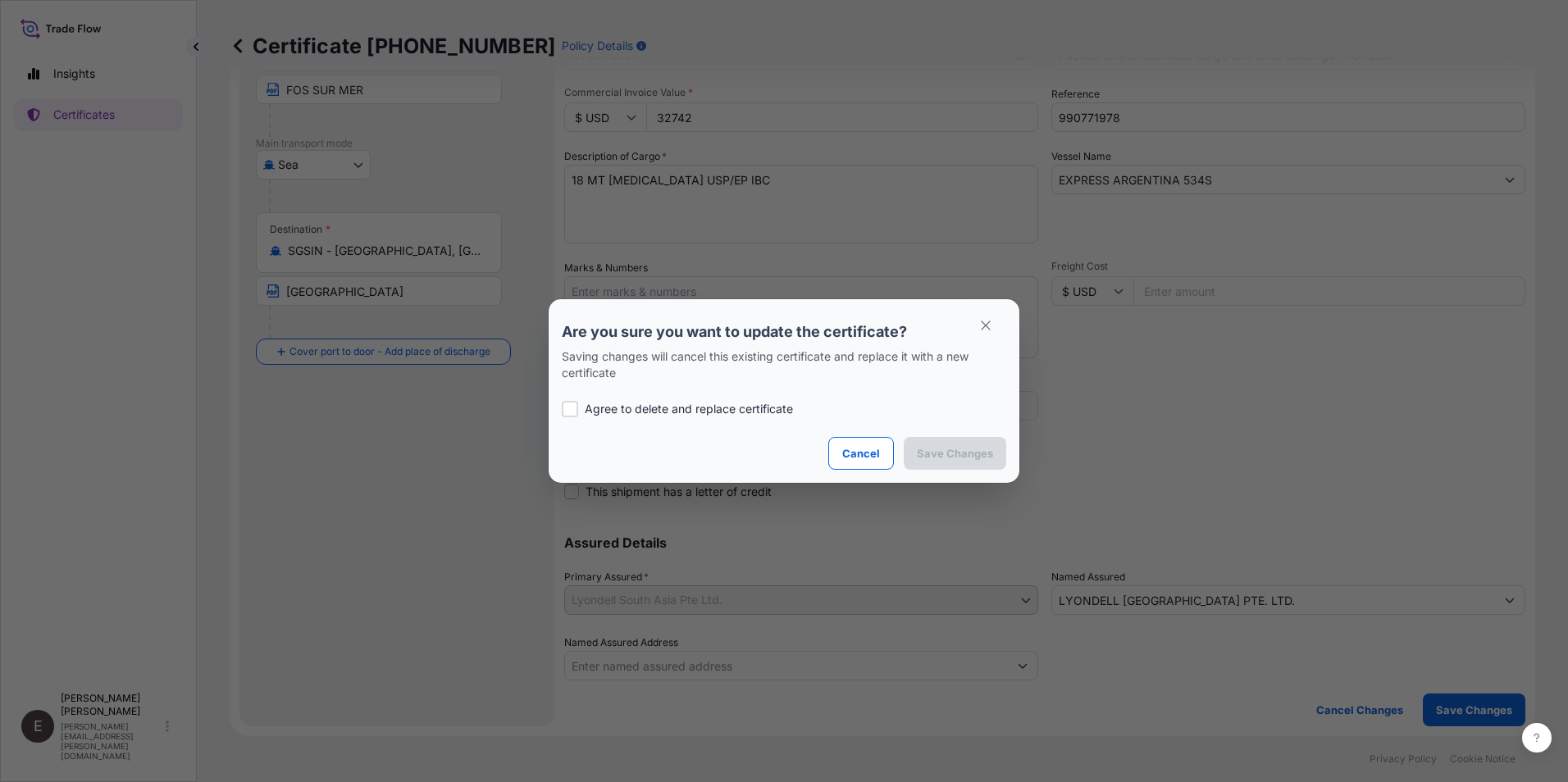
click at [611, 407] on p "Agree to delete and replace certificate" at bounding box center [689, 409] width 208 height 16
checkbox input "true"
click at [971, 458] on p "Save Changes" at bounding box center [954, 454] width 76 height 16
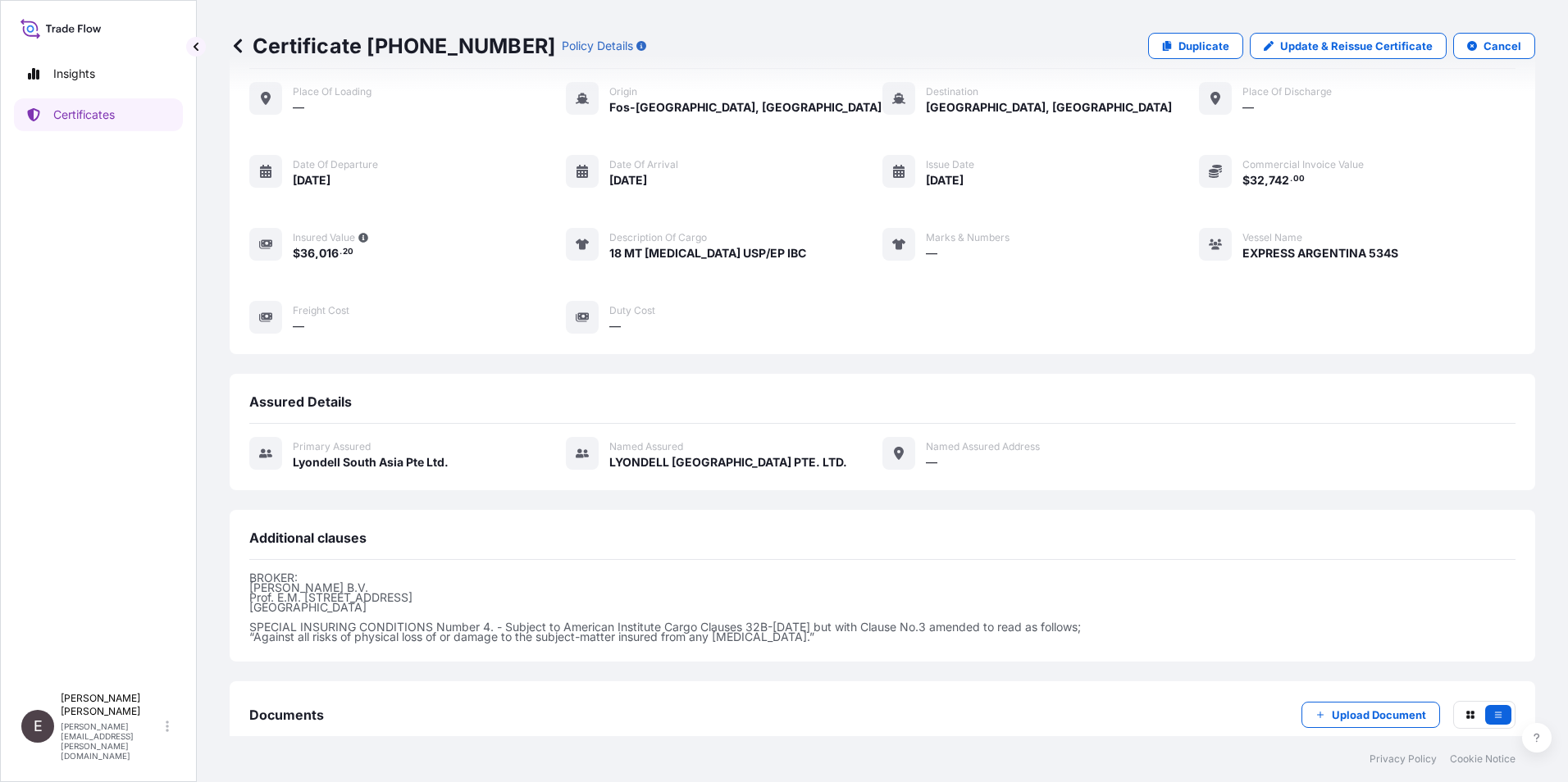
scroll to position [171, 0]
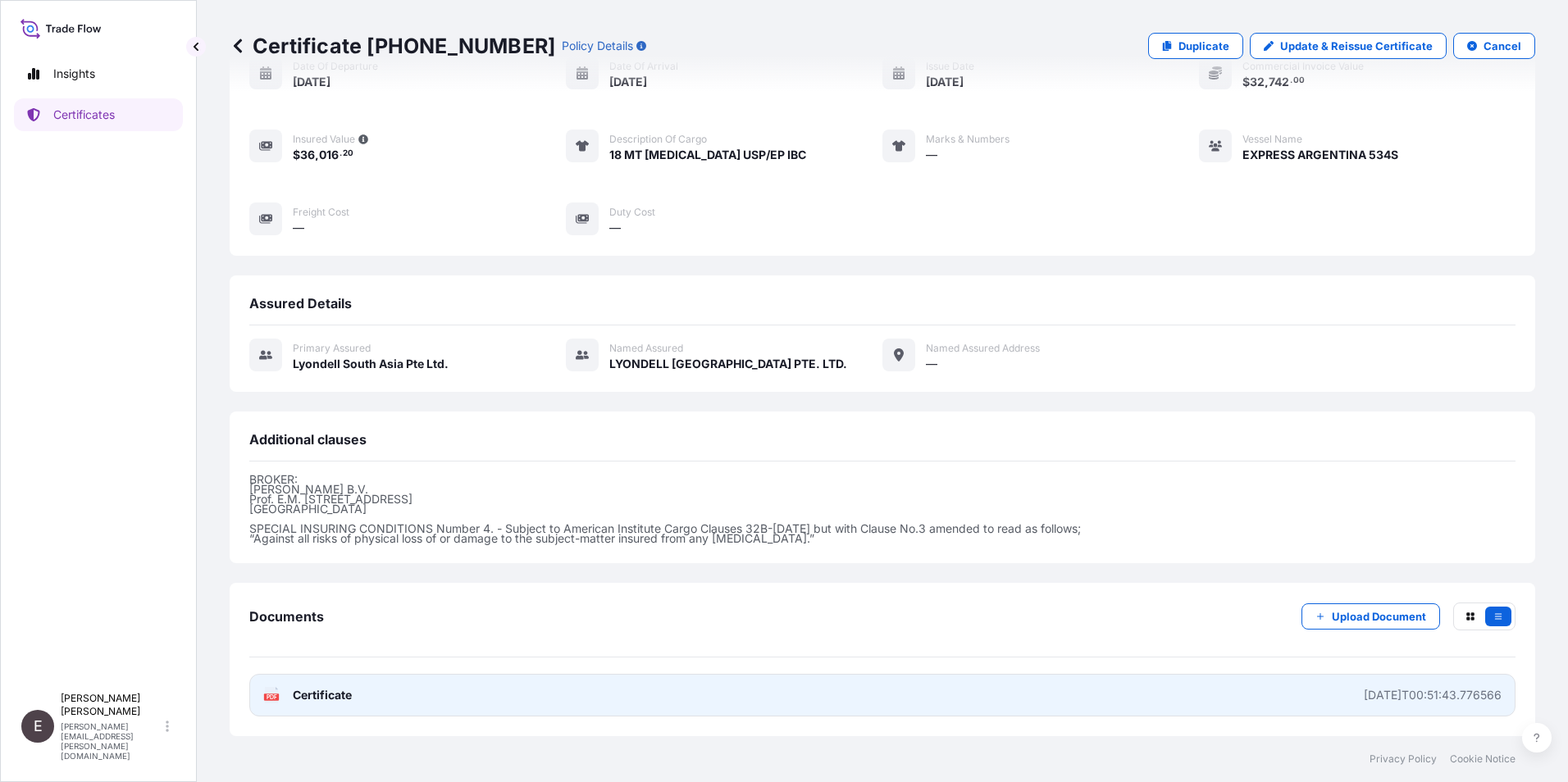
click at [328, 487] on span "Certificate" at bounding box center [322, 696] width 59 height 16
